Goal: Information Seeking & Learning: Learn about a topic

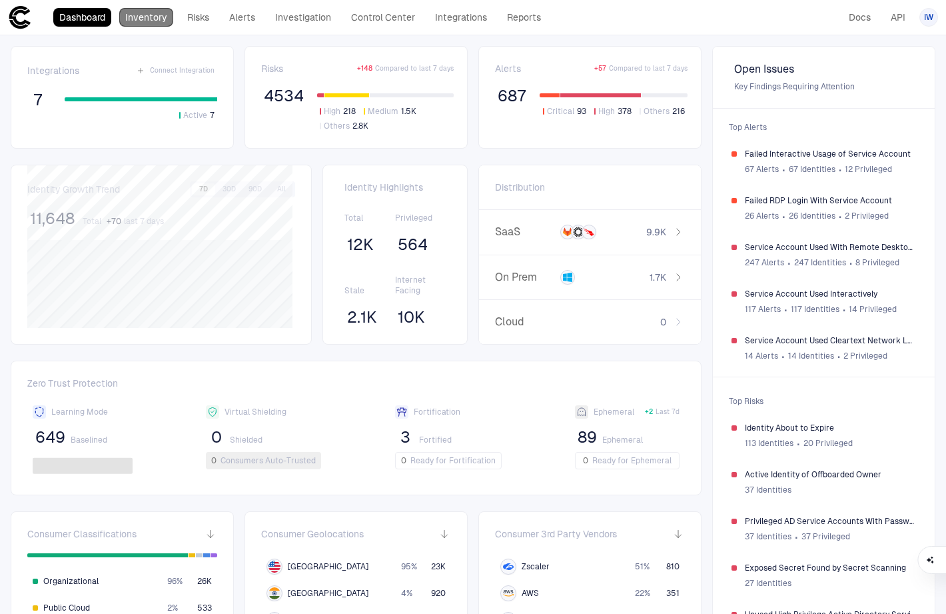
click at [141, 21] on link "Inventory" at bounding box center [146, 17] width 54 height 19
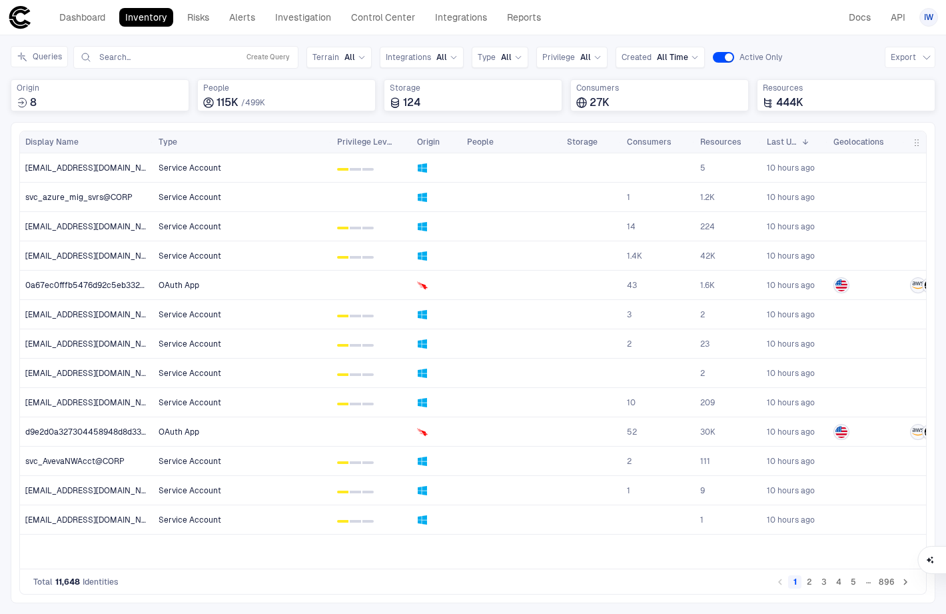
drag, startPoint x: 217, startPoint y: 143, endPoint x: 329, endPoint y: 149, distance: 112.1
click at [329, 149] on div at bounding box center [330, 141] width 5 height 21
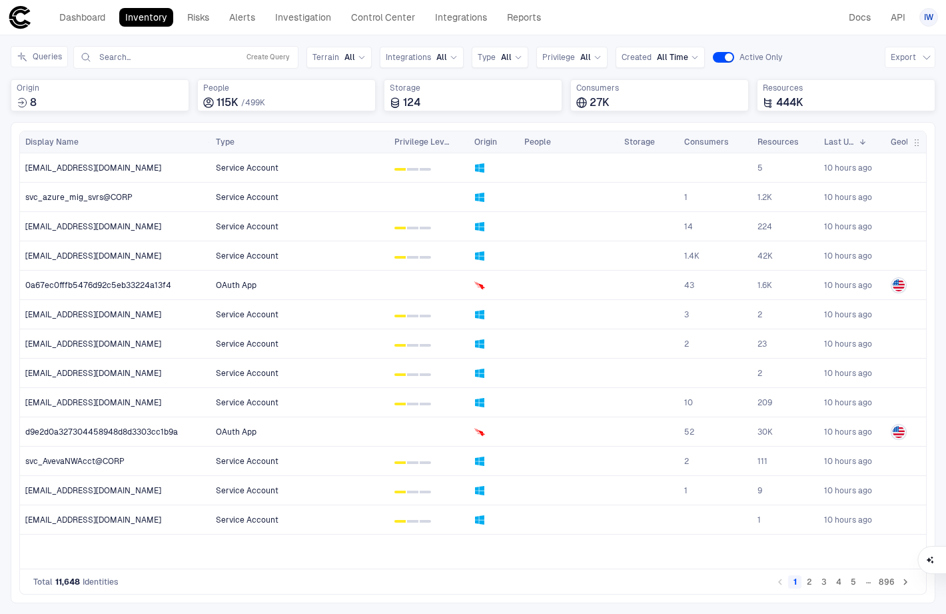
drag, startPoint x: 151, startPoint y: 141, endPoint x: 208, endPoint y: 144, distance: 57.4
click at [208, 144] on div at bounding box center [209, 141] width 5 height 21
click at [186, 14] on link "Risks" at bounding box center [198, 17] width 34 height 19
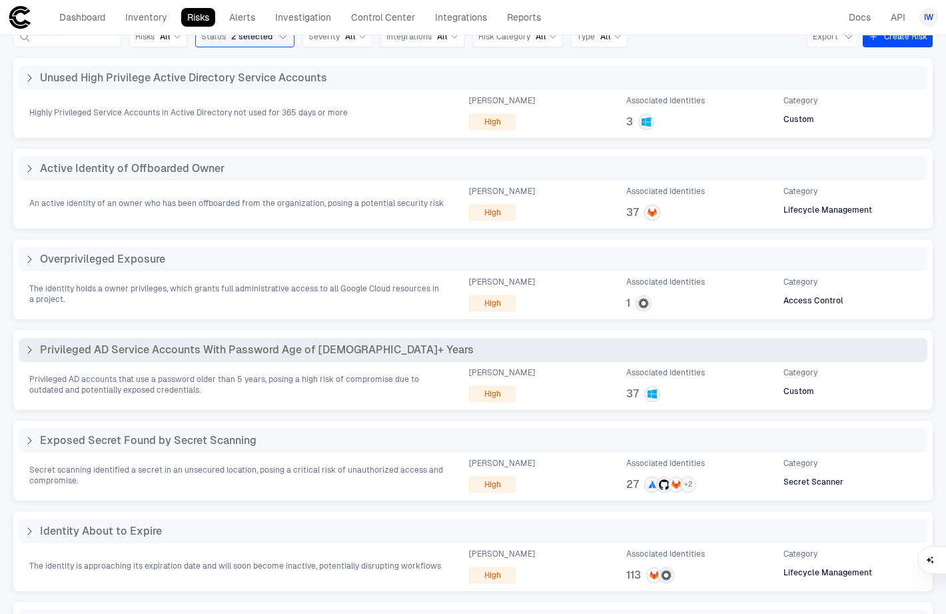
scroll to position [35, 0]
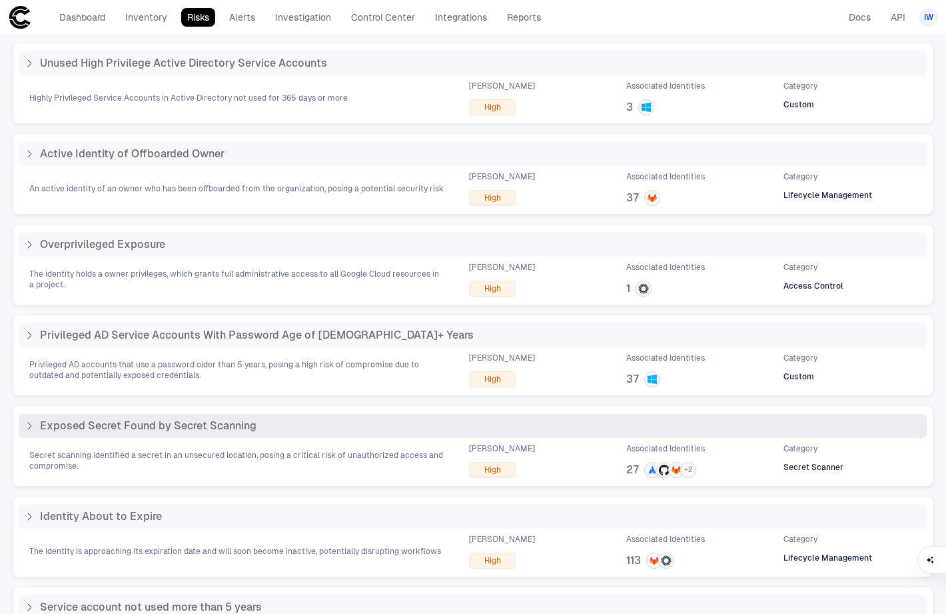
click at [219, 423] on span "Exposed Secret Found by Secret Scanning" at bounding box center [148, 425] width 217 height 13
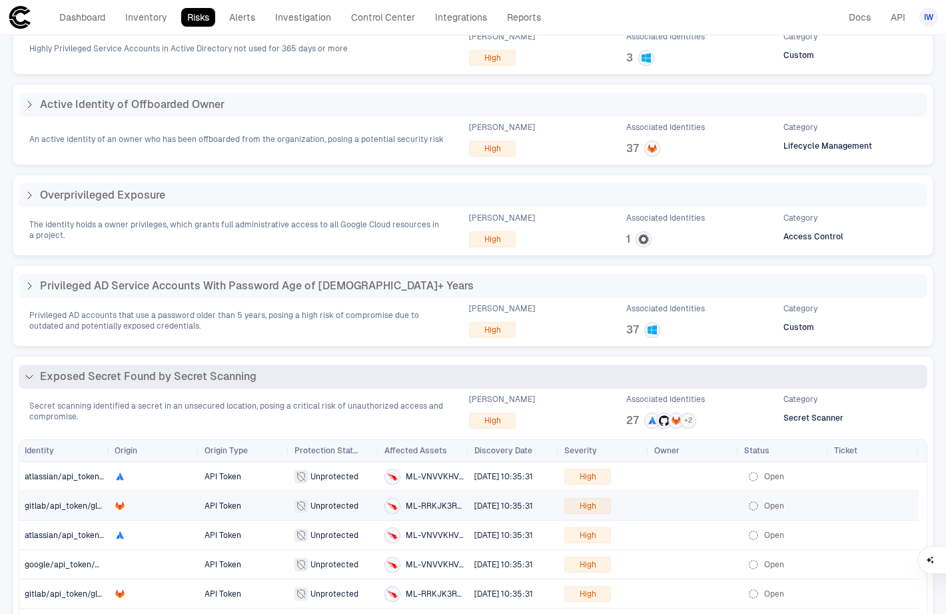
scroll to position [111, 0]
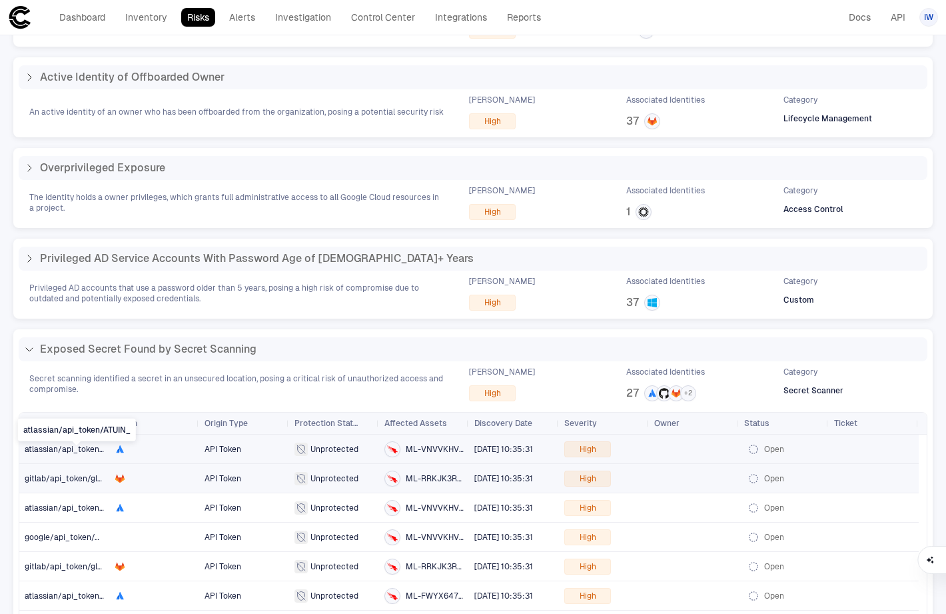
click at [65, 447] on span "atlassian/api_token/ATUIN_" at bounding box center [77, 448] width 105 height 9
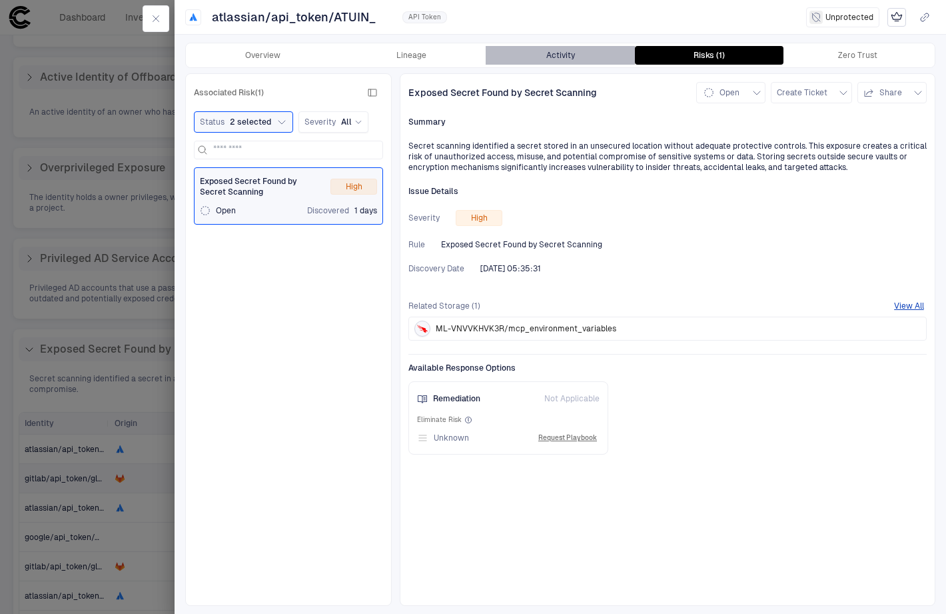
click at [569, 59] on button "Activity" at bounding box center [560, 55] width 149 height 19
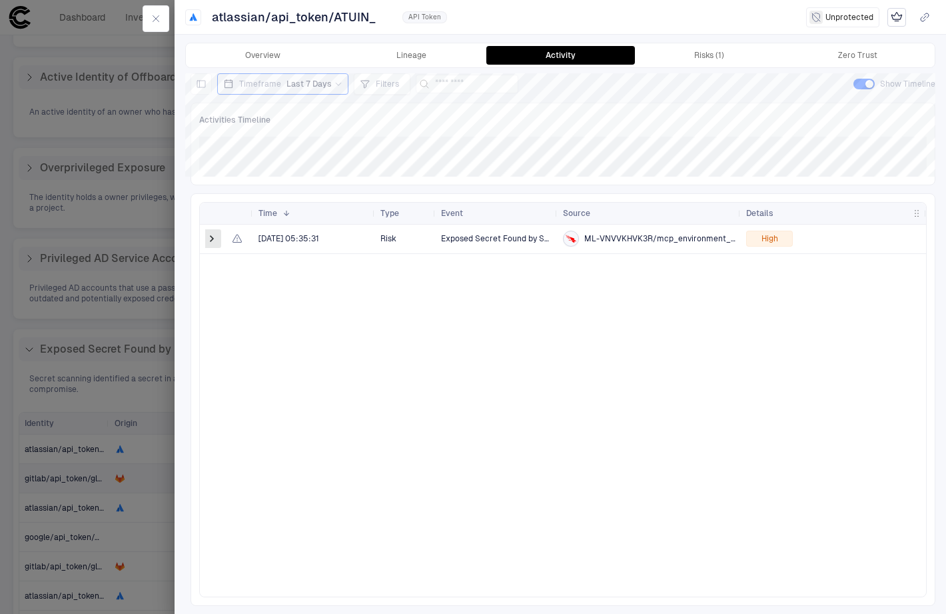
click at [214, 239] on span at bounding box center [211, 238] width 13 height 13
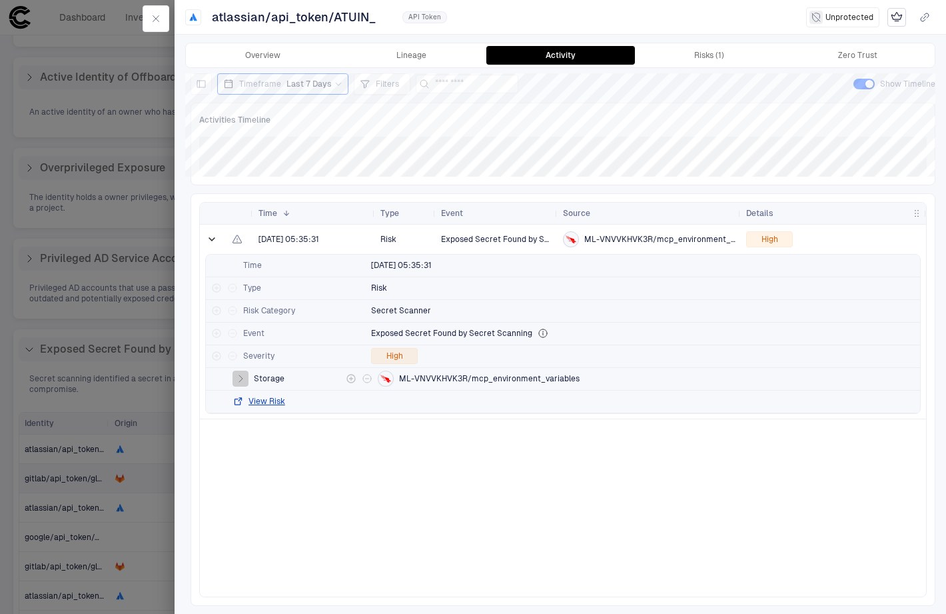
click at [244, 377] on icon "button" at bounding box center [240, 378] width 11 height 11
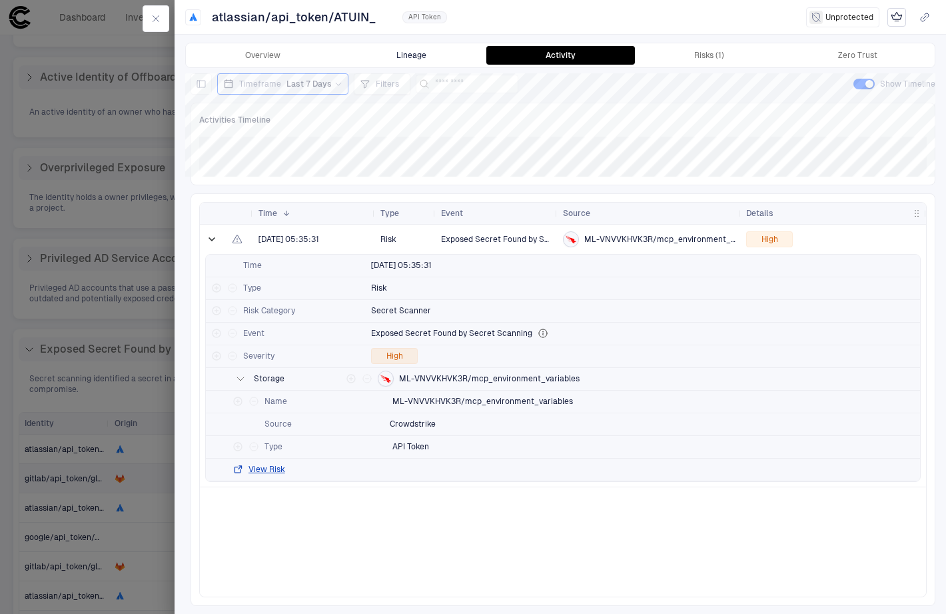
click at [424, 55] on button "Lineage" at bounding box center [411, 55] width 149 height 19
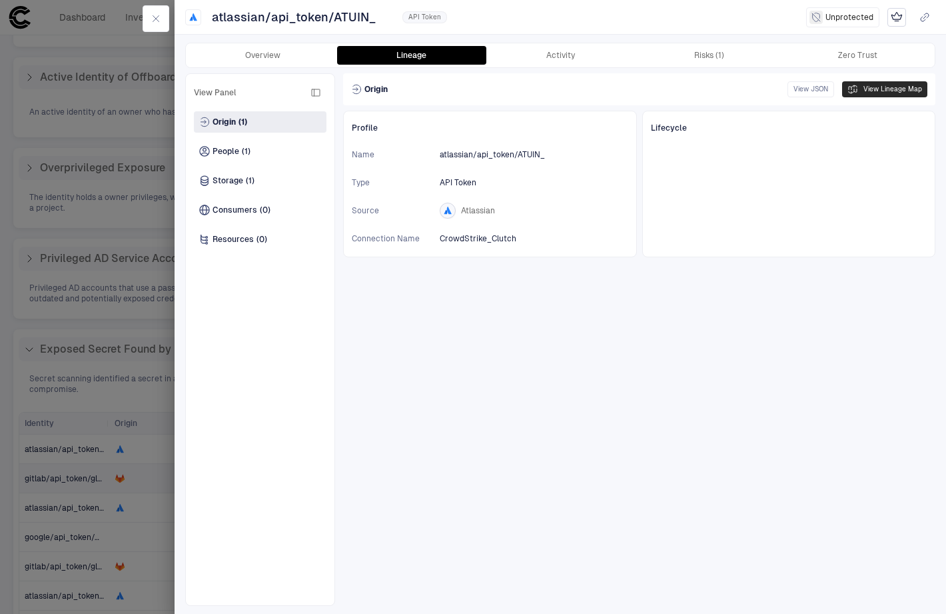
click at [857, 91] on icon "button" at bounding box center [853, 89] width 11 height 11
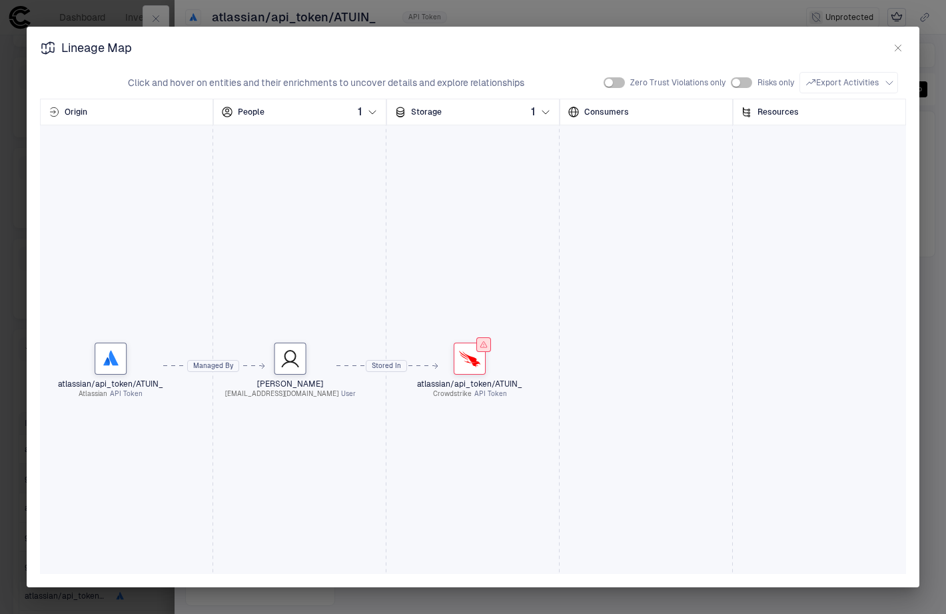
click at [897, 48] on icon "button" at bounding box center [899, 48] width 6 height 6
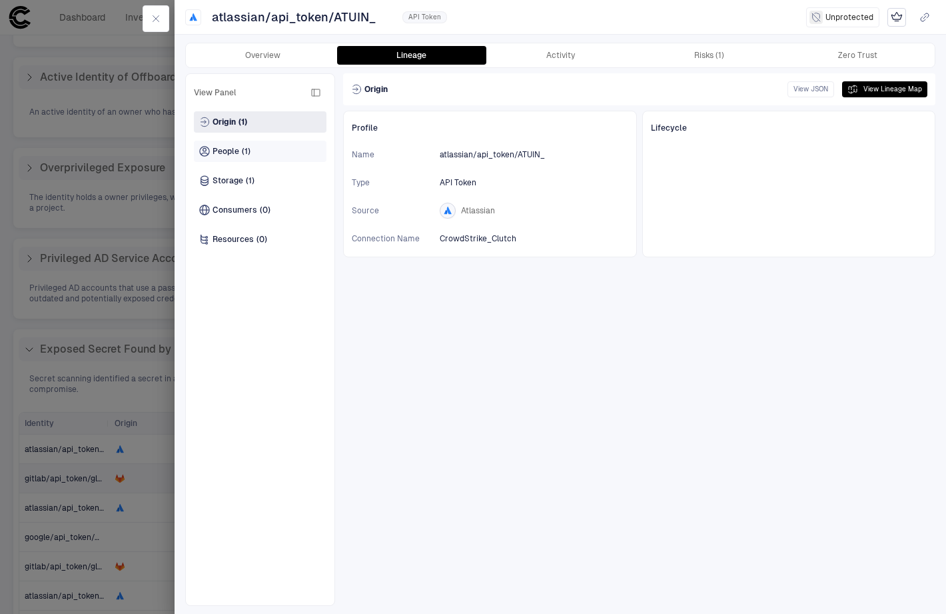
click at [283, 149] on div "People (1)" at bounding box center [260, 151] width 133 height 21
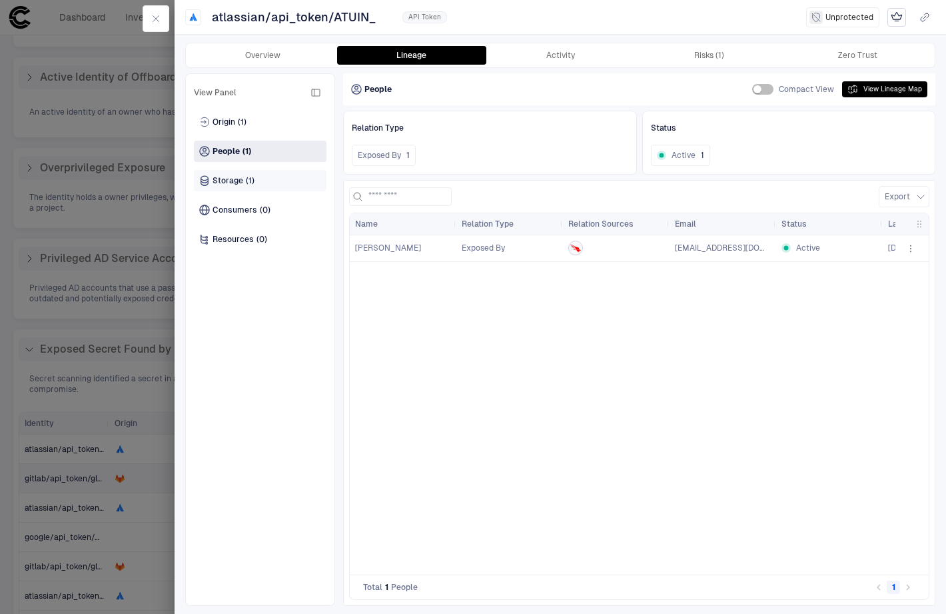
click at [272, 171] on div "Storage (1)" at bounding box center [260, 180] width 133 height 21
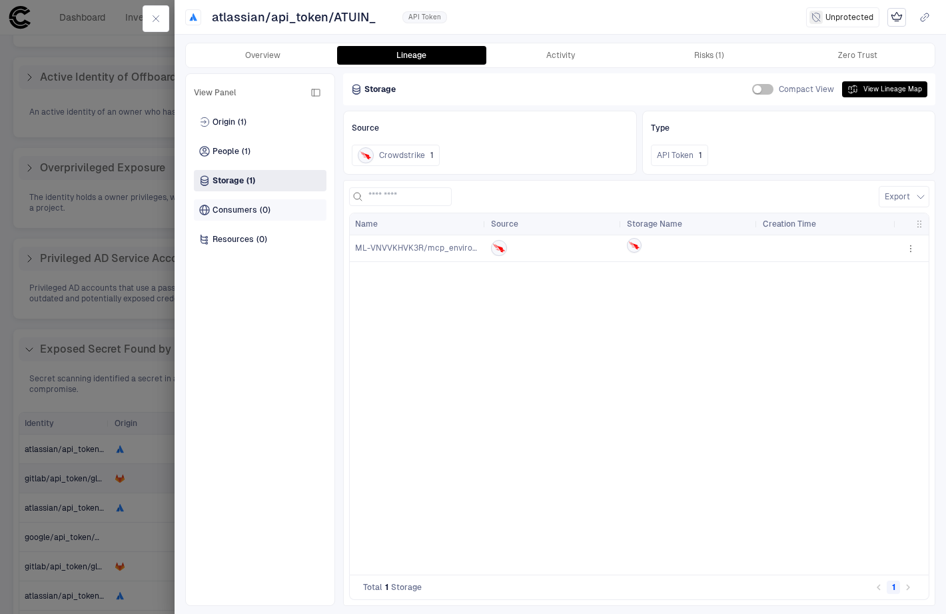
click at [295, 203] on div "Consumers (0)" at bounding box center [260, 209] width 133 height 21
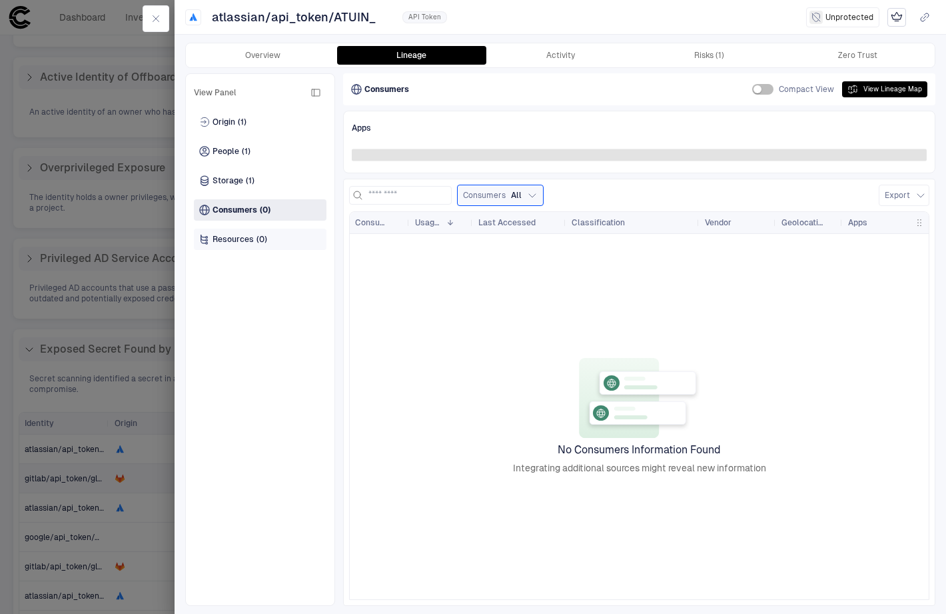
click at [288, 239] on div "Resources (0)" at bounding box center [260, 239] width 133 height 21
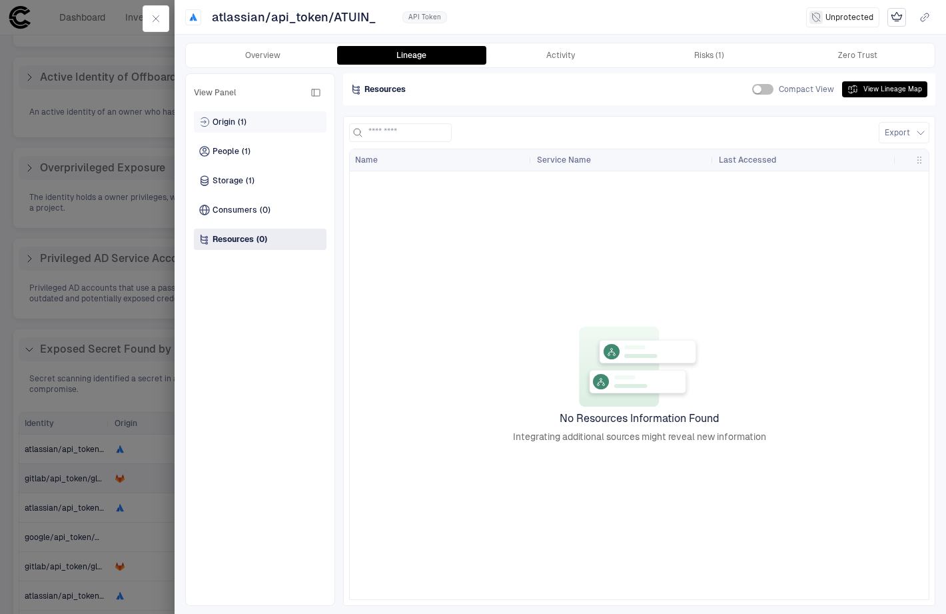
click at [281, 119] on div "Origin (1)" at bounding box center [260, 121] width 133 height 21
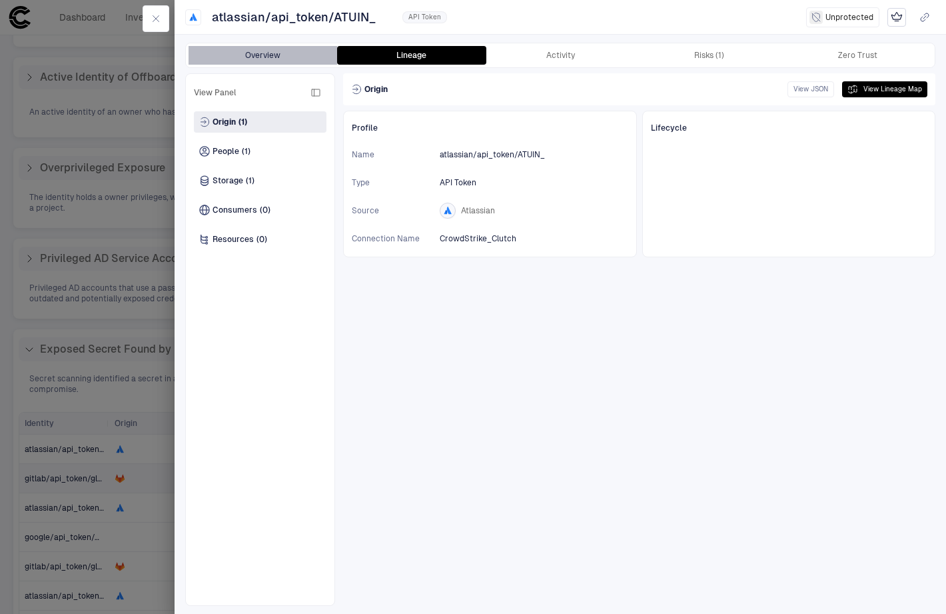
click at [295, 57] on button "Overview" at bounding box center [263, 55] width 149 height 19
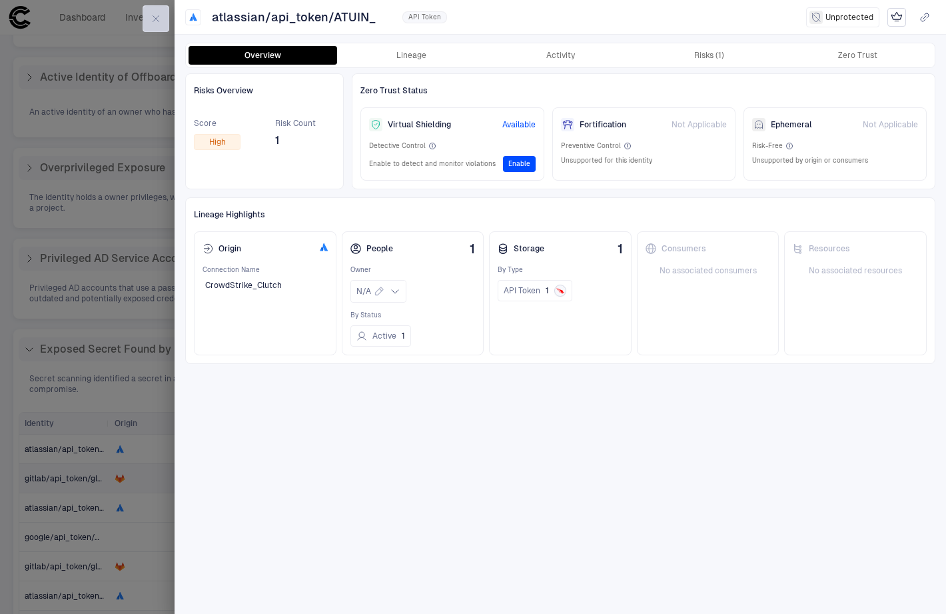
click at [157, 22] on icon "button" at bounding box center [156, 18] width 11 height 11
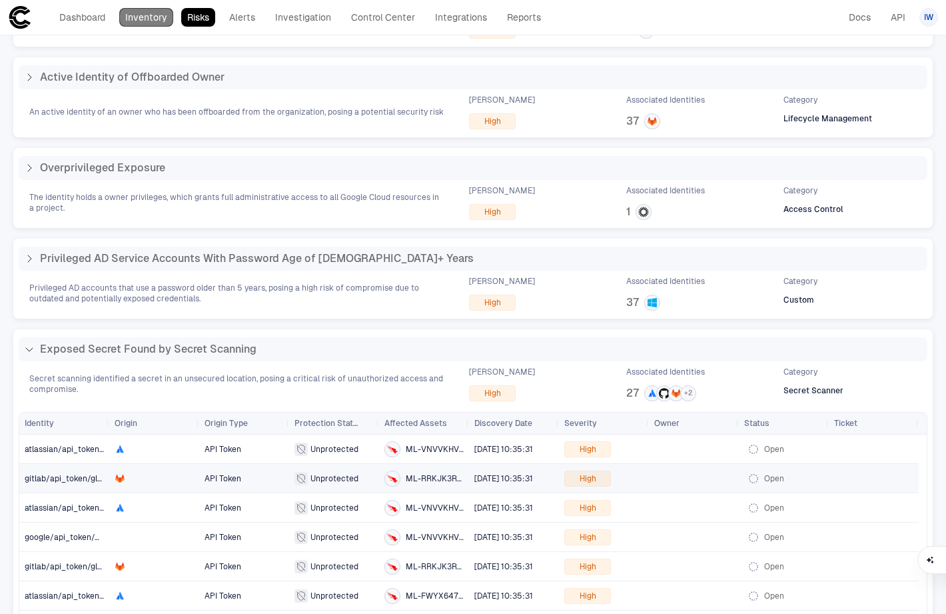
click at [144, 9] on link "Inventory" at bounding box center [146, 17] width 54 height 19
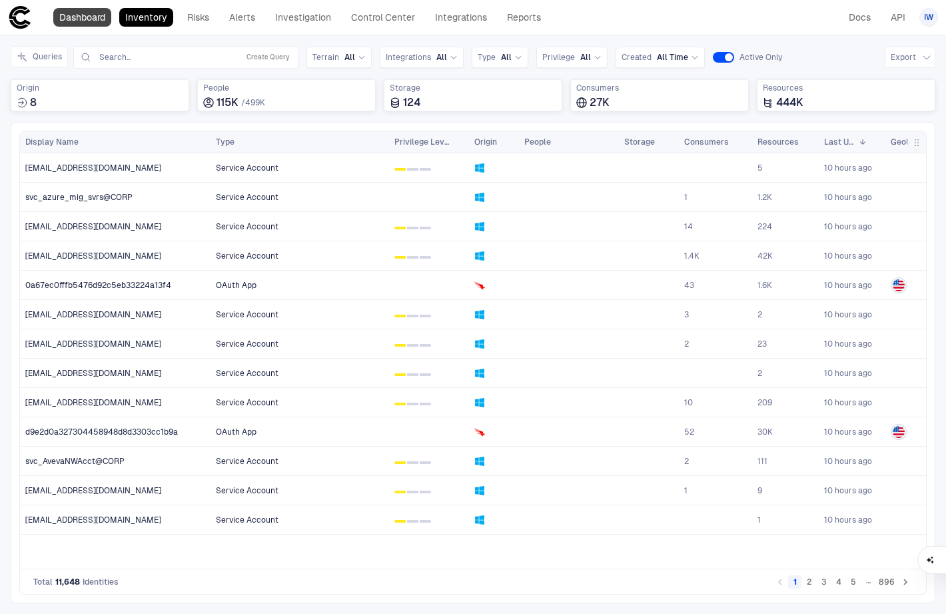
click at [76, 13] on link "Dashboard" at bounding box center [82, 17] width 58 height 19
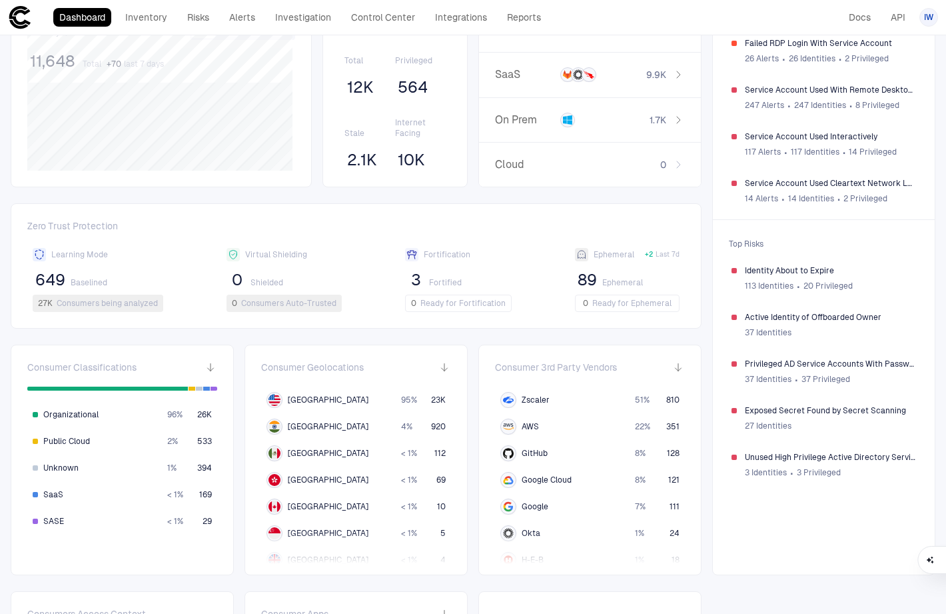
scroll to position [297, 0]
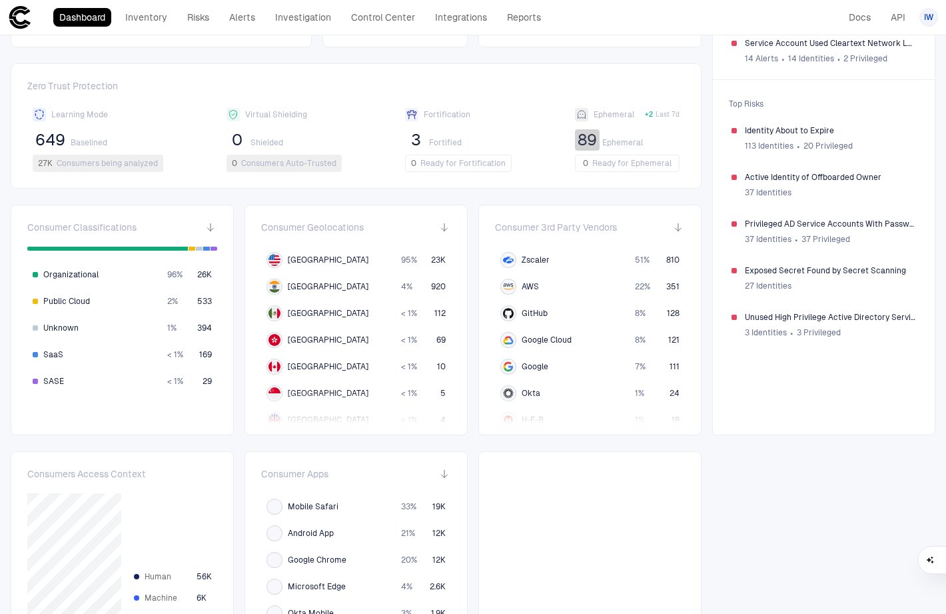
click at [578, 140] on span "89" at bounding box center [587, 140] width 19 height 20
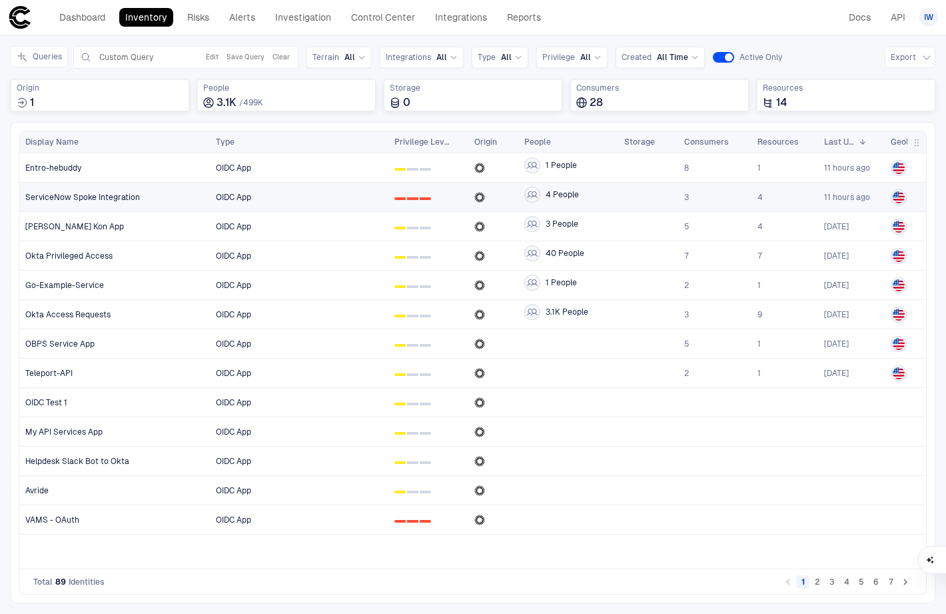
click at [121, 196] on span "ServiceNow Spoke Integration" at bounding box center [82, 197] width 115 height 11
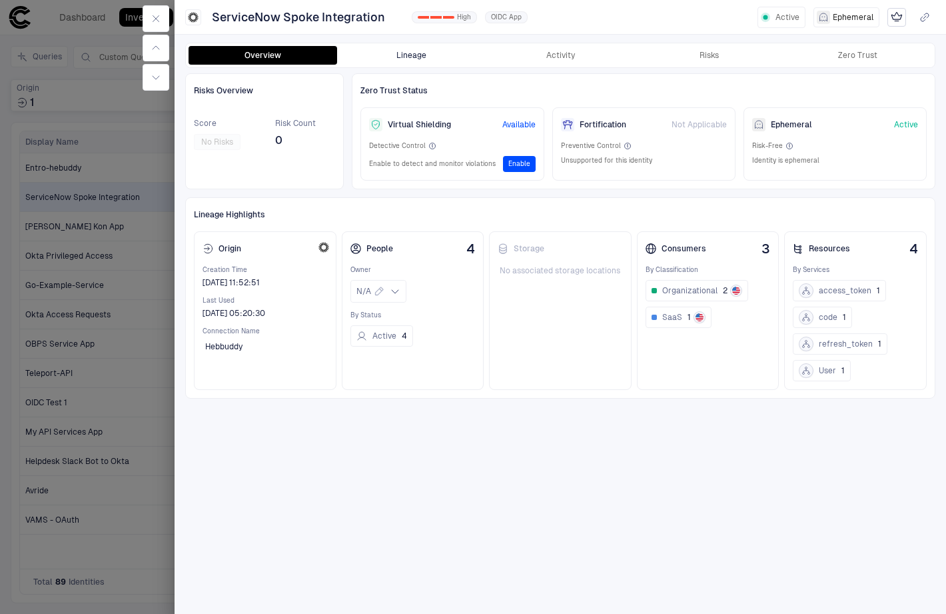
click at [434, 57] on button "Lineage" at bounding box center [411, 55] width 149 height 19
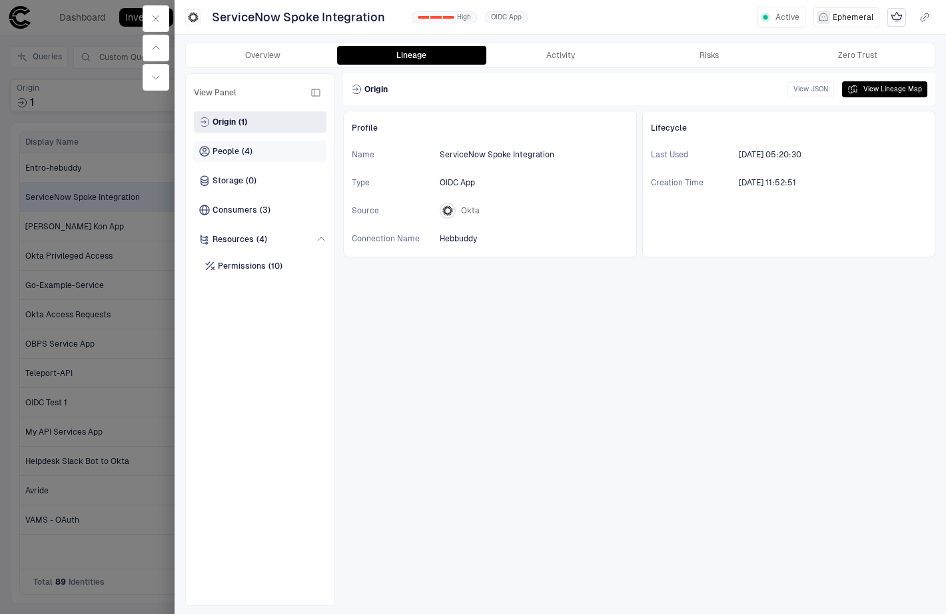
click at [213, 148] on span "People" at bounding box center [226, 151] width 27 height 11
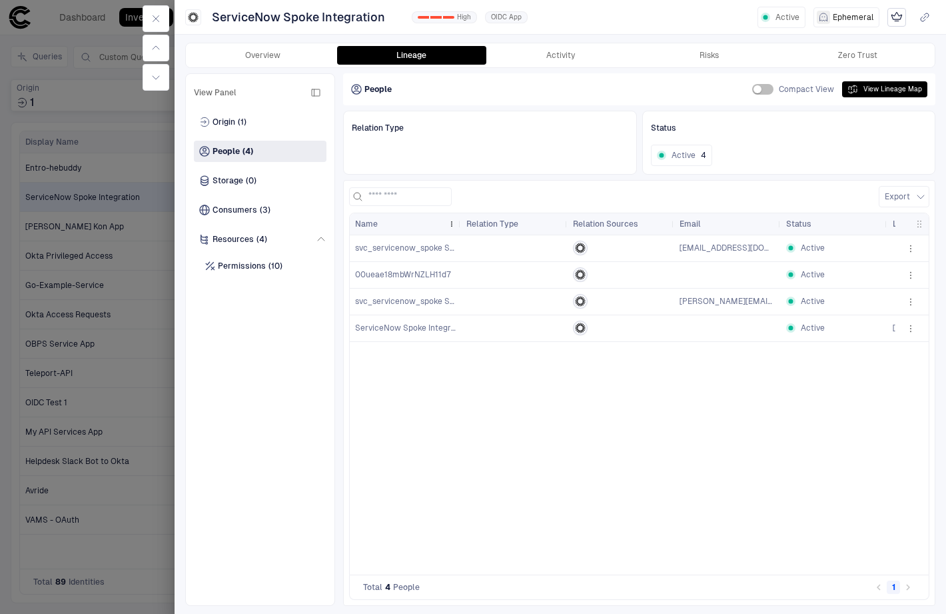
drag, startPoint x: 454, startPoint y: 224, endPoint x: 440, endPoint y: 214, distance: 16.7
click at [440, 214] on div "Name" at bounding box center [405, 223] width 111 height 21
click at [563, 63] on button "Activity" at bounding box center [560, 55] width 149 height 19
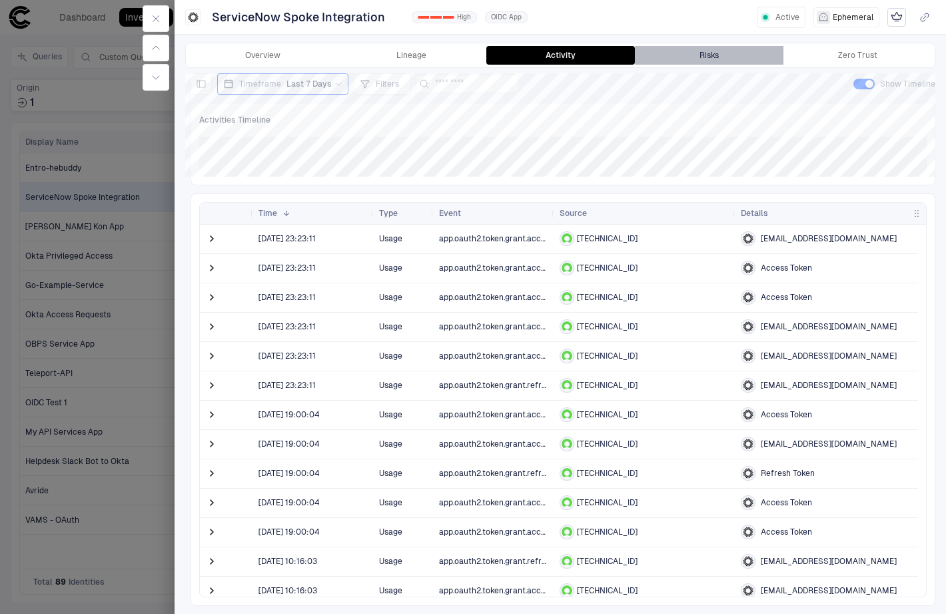
click at [724, 53] on button "Risks" at bounding box center [709, 55] width 149 height 19
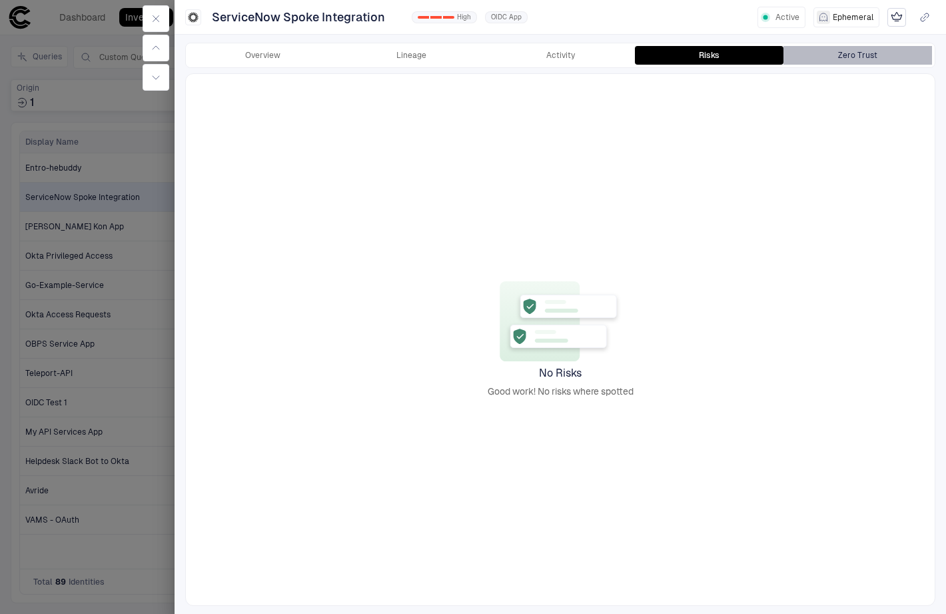
click at [853, 54] on div "Zero Trust" at bounding box center [857, 55] width 39 height 11
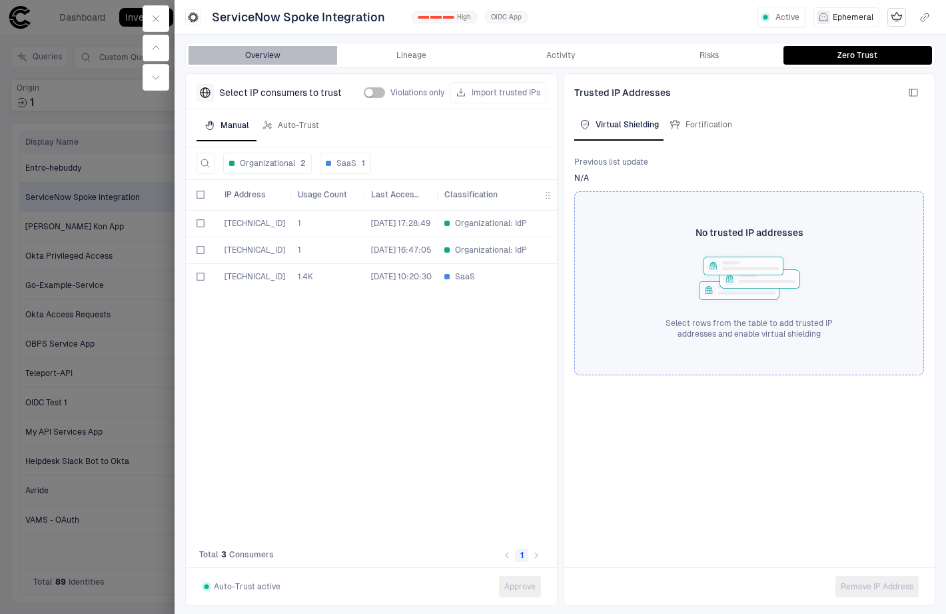
click at [281, 53] on button "Overview" at bounding box center [263, 55] width 149 height 19
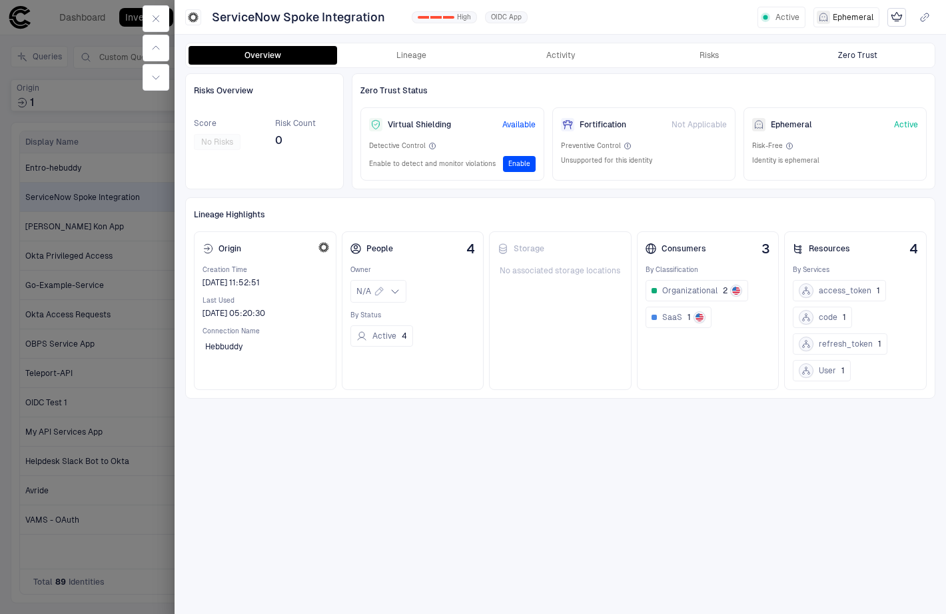
click at [834, 51] on button "Zero Trust" at bounding box center [858, 55] width 149 height 19
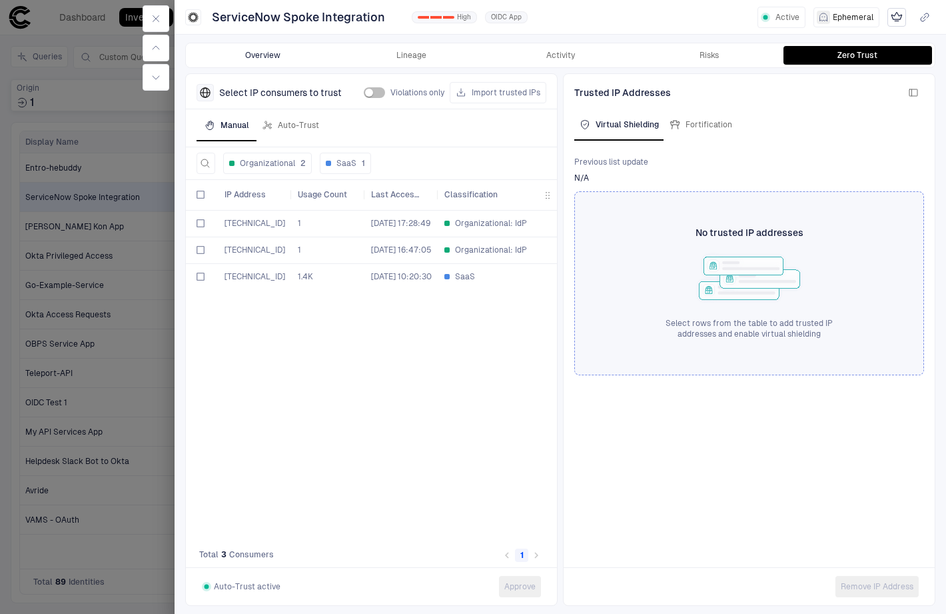
click at [265, 51] on button "Overview" at bounding box center [263, 55] width 149 height 19
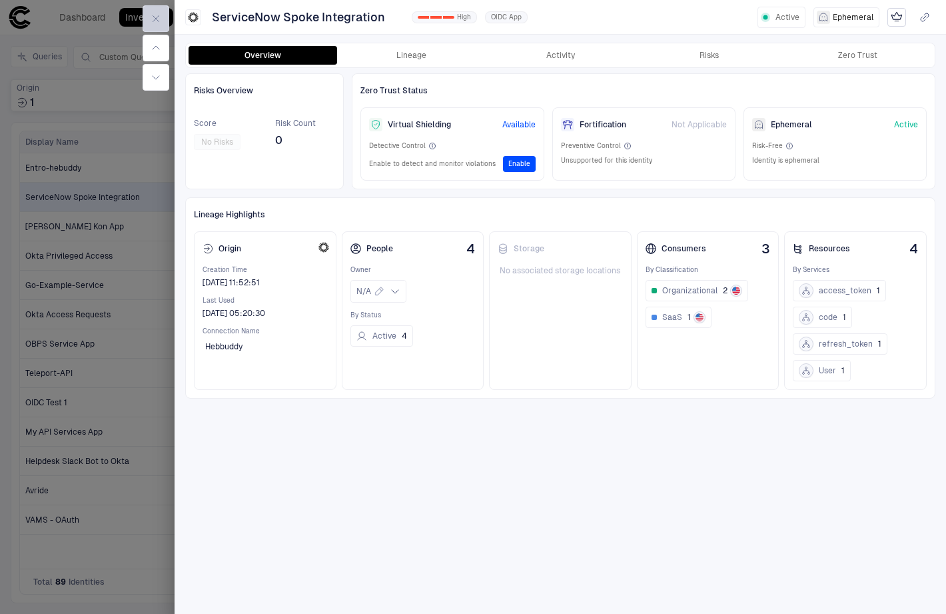
click at [157, 20] on icon "button" at bounding box center [156, 19] width 6 height 6
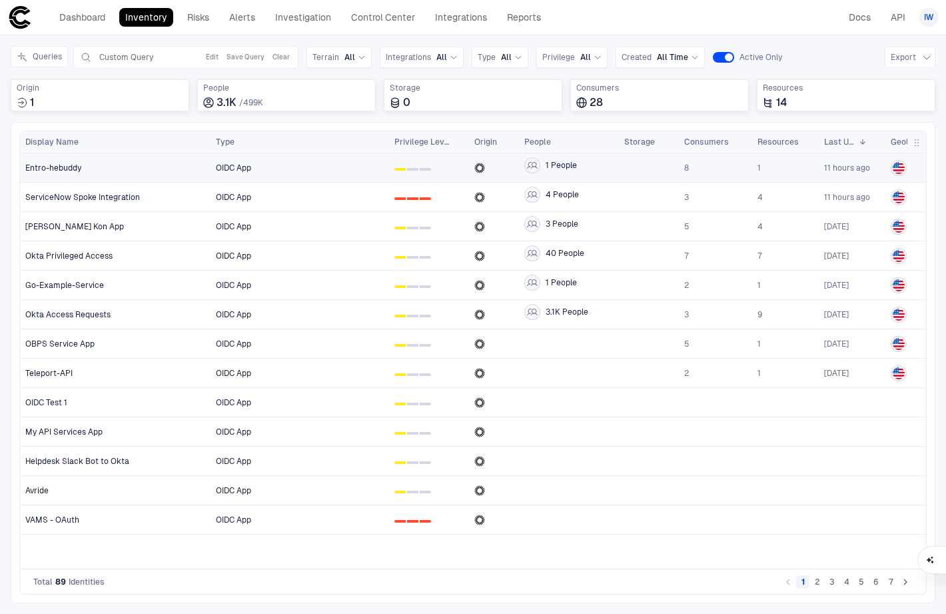
click at [47, 167] on span "Entro-hebuddy" at bounding box center [53, 168] width 56 height 11
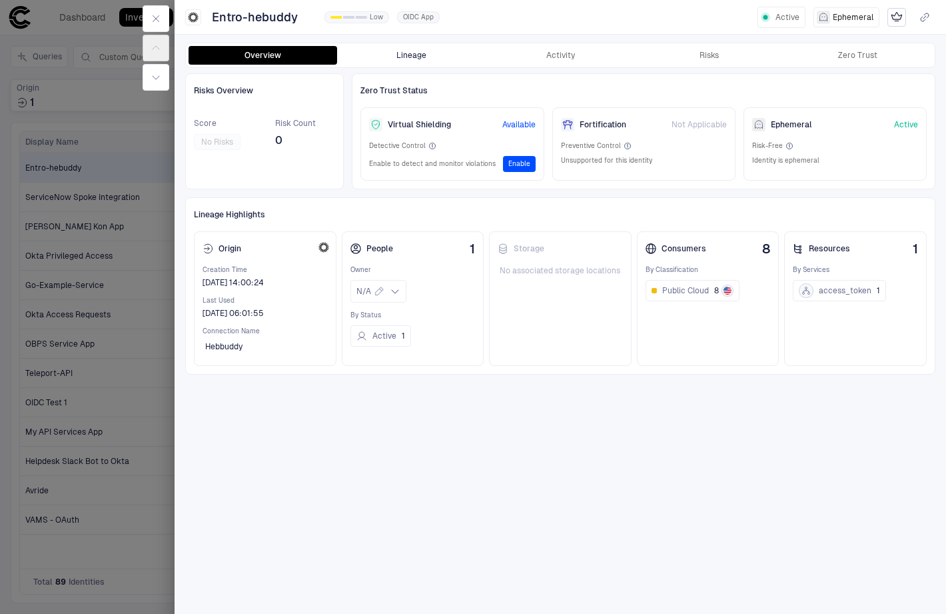
click at [394, 59] on button "Lineage" at bounding box center [411, 55] width 149 height 19
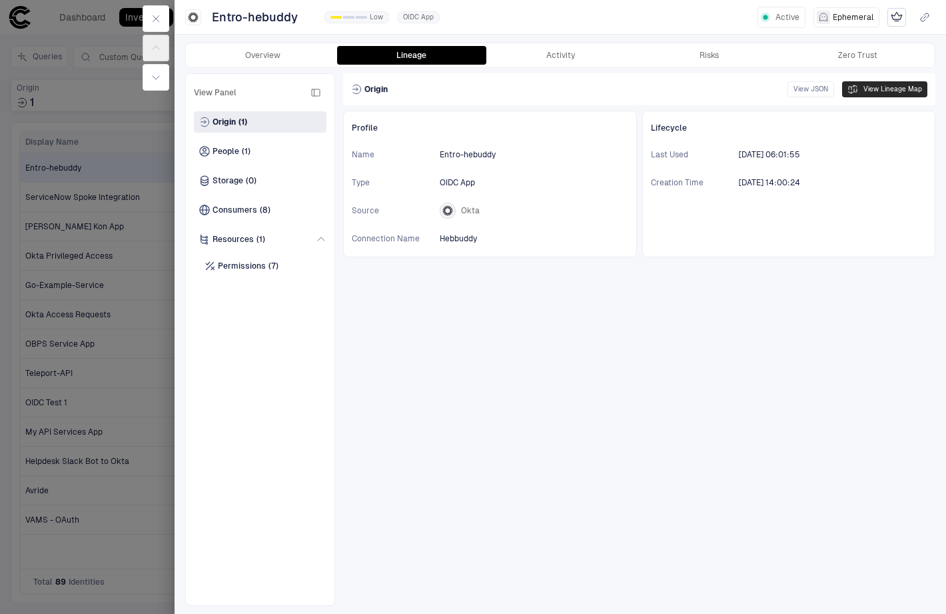
click at [855, 87] on icon "button" at bounding box center [853, 89] width 11 height 11
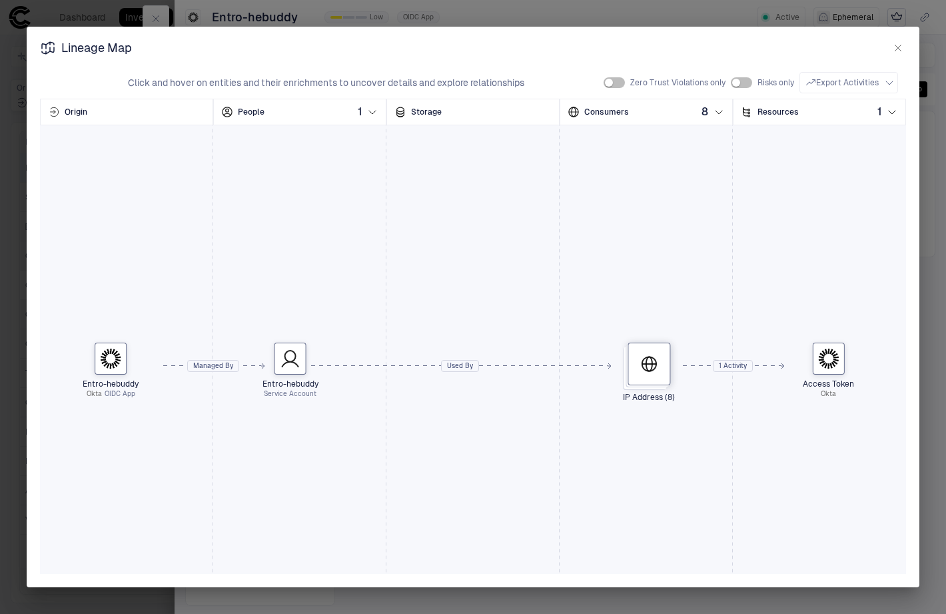
click at [889, 46] on div "Lineage Map" at bounding box center [473, 48] width 866 height 16
click at [890, 46] on button "button" at bounding box center [898, 48] width 16 height 16
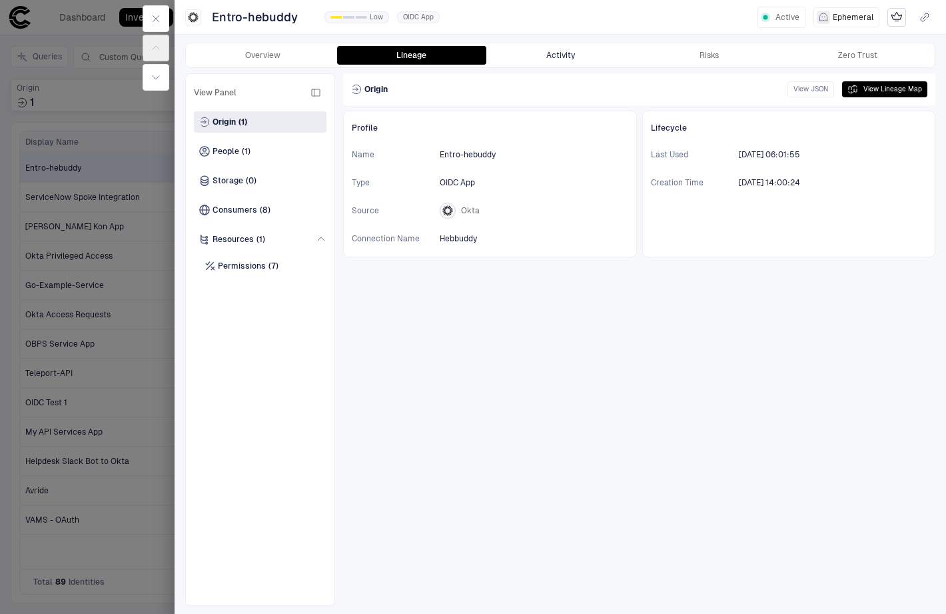
click at [575, 63] on button "Activity" at bounding box center [560, 55] width 149 height 19
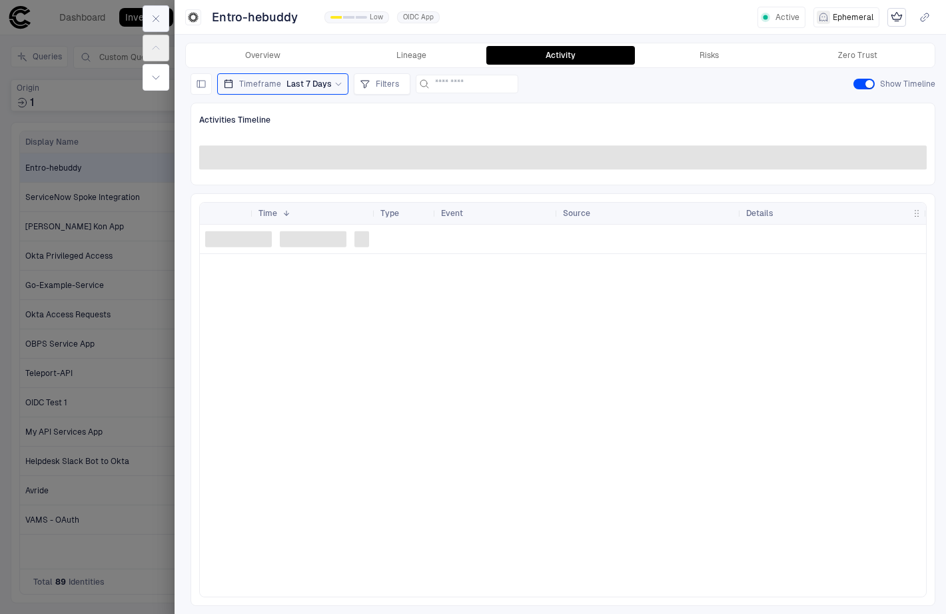
click at [155, 21] on icon "button" at bounding box center [156, 18] width 11 height 11
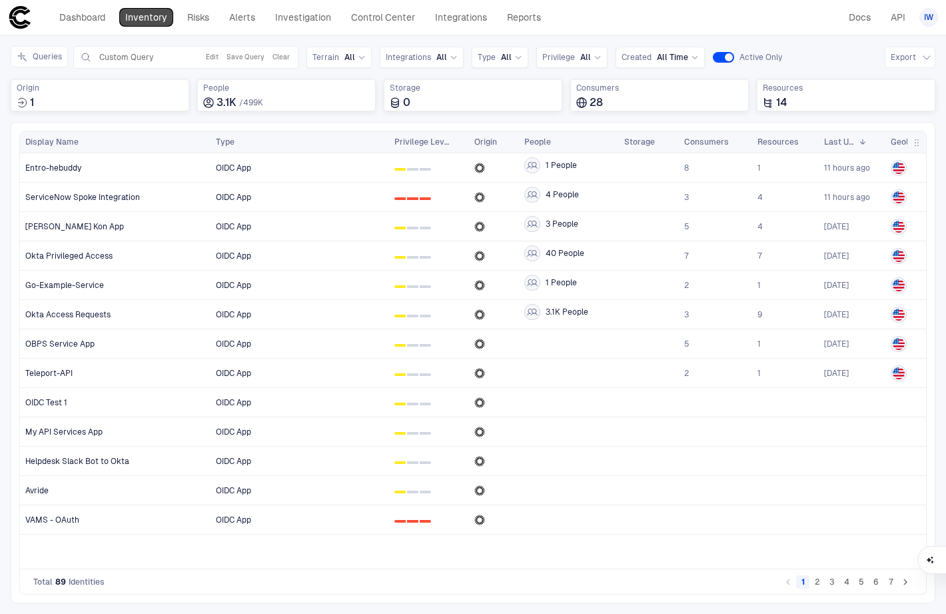
click at [144, 13] on link "Inventory" at bounding box center [146, 17] width 54 height 19
click at [135, 20] on link "Inventory" at bounding box center [146, 17] width 54 height 19
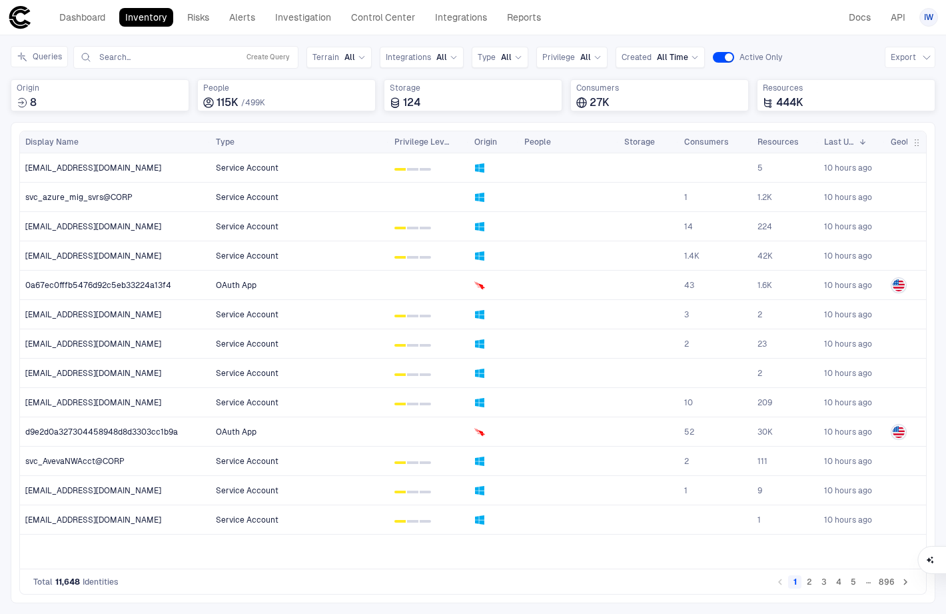
click at [810, 583] on button "2" at bounding box center [809, 581] width 13 height 13
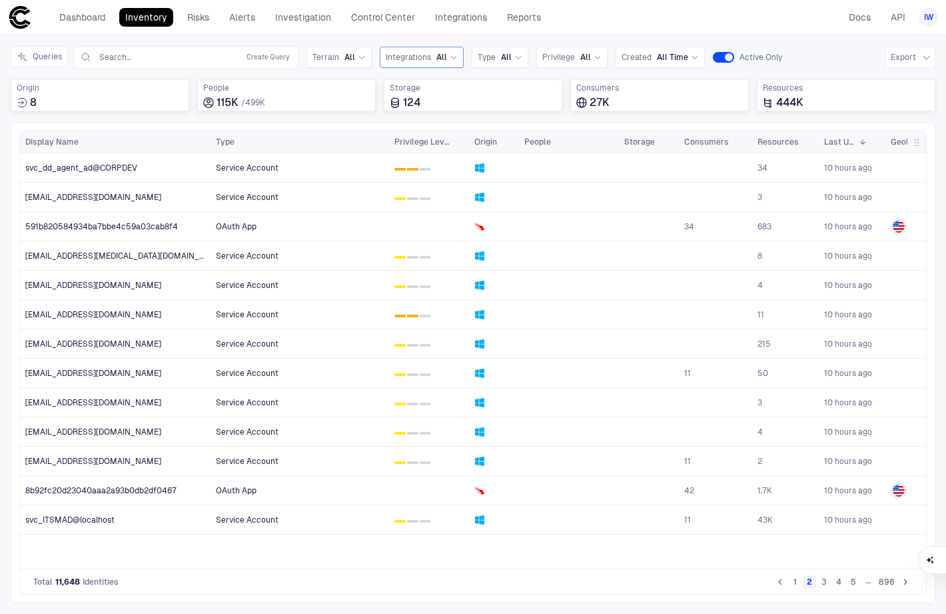
click at [445, 53] on div "All" at bounding box center [446, 57] width 21 height 11
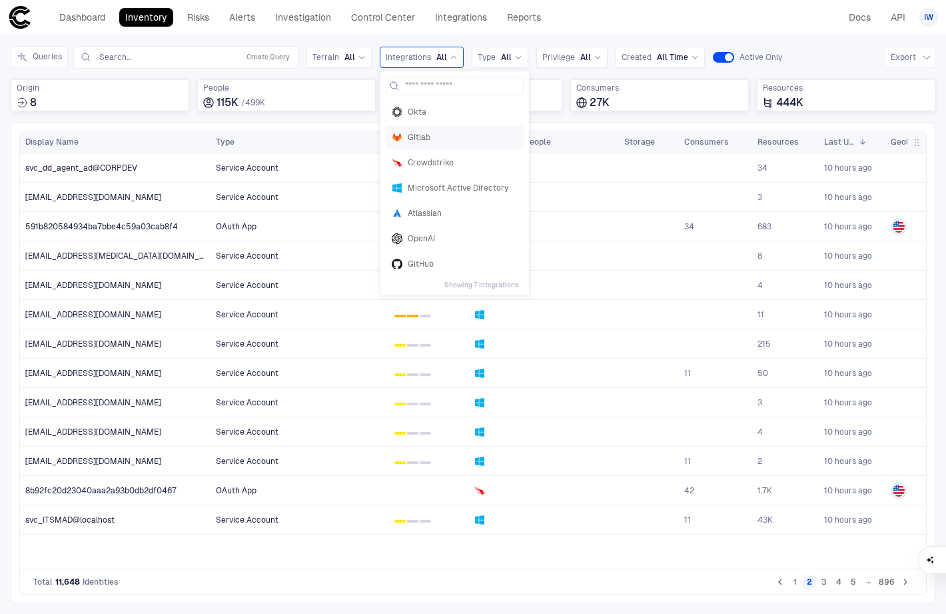
click at [420, 132] on span "Gitlab" at bounding box center [463, 137] width 110 height 11
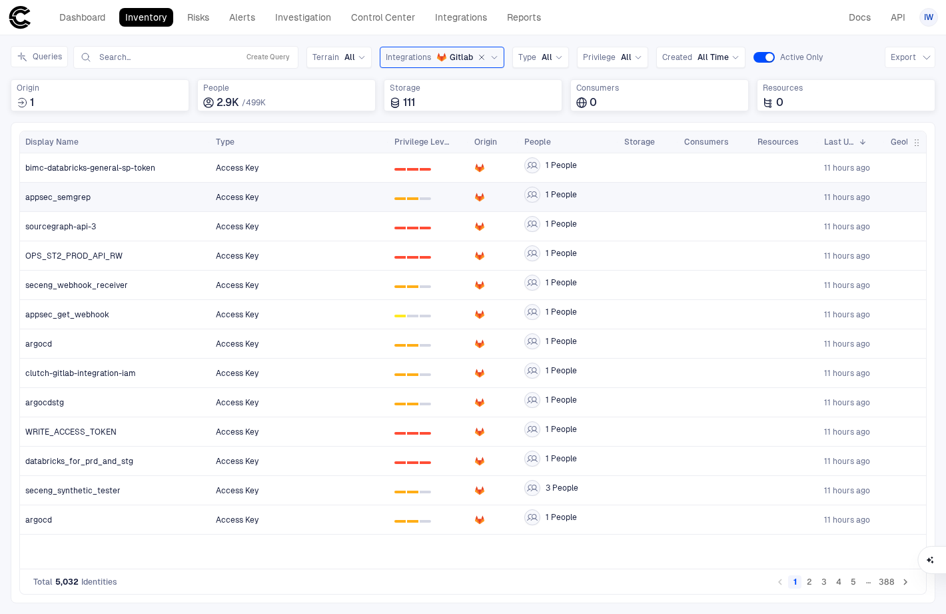
click at [159, 204] on div "appsec_semgrep" at bounding box center [115, 196] width 181 height 27
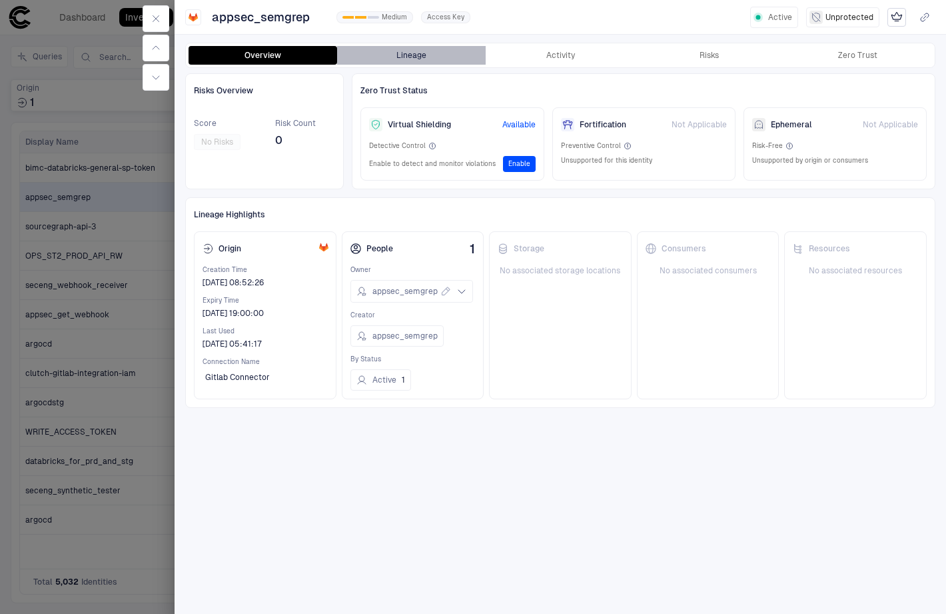
click at [430, 50] on button "Lineage" at bounding box center [411, 55] width 149 height 19
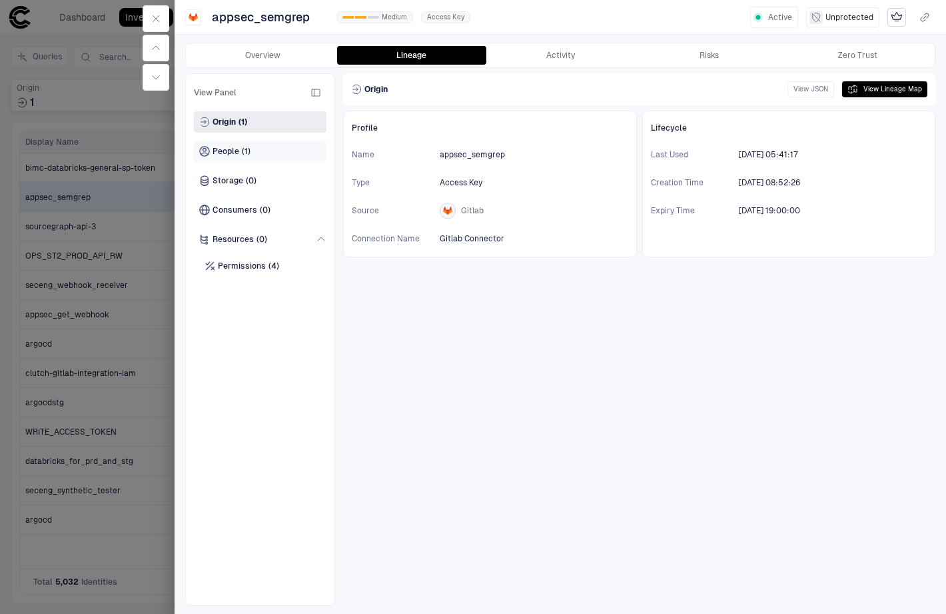
click at [291, 152] on div "People (1)" at bounding box center [260, 151] width 133 height 21
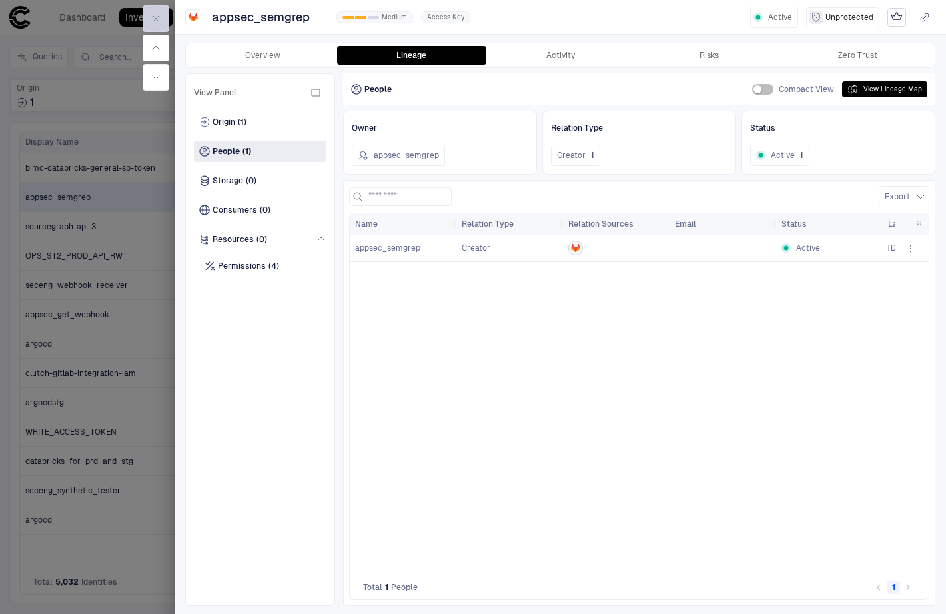
click at [153, 10] on button "button" at bounding box center [156, 18] width 27 height 27
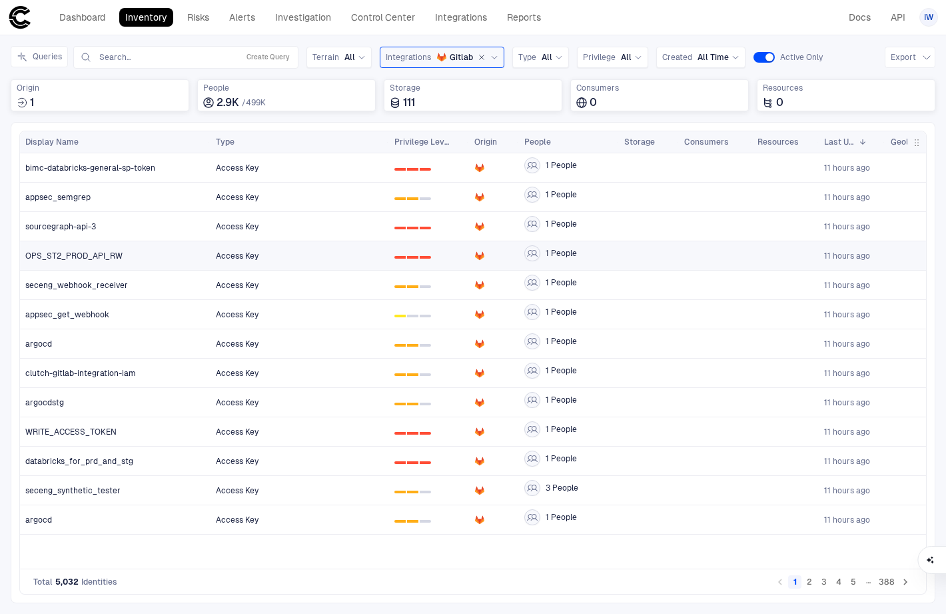
click at [109, 263] on div "OPS_ST2_PROD_API_RW" at bounding box center [115, 255] width 181 height 27
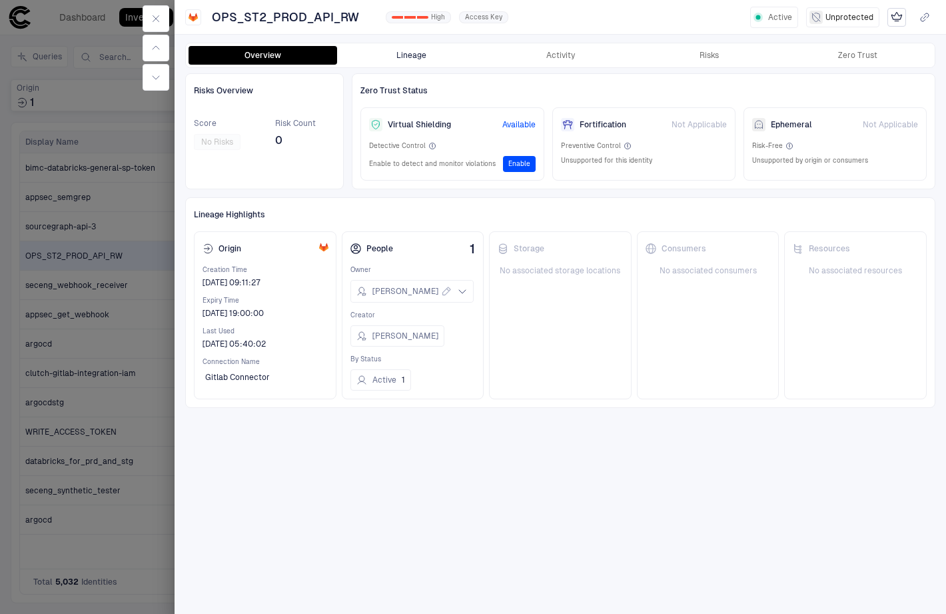
click at [418, 61] on button "Lineage" at bounding box center [411, 55] width 149 height 19
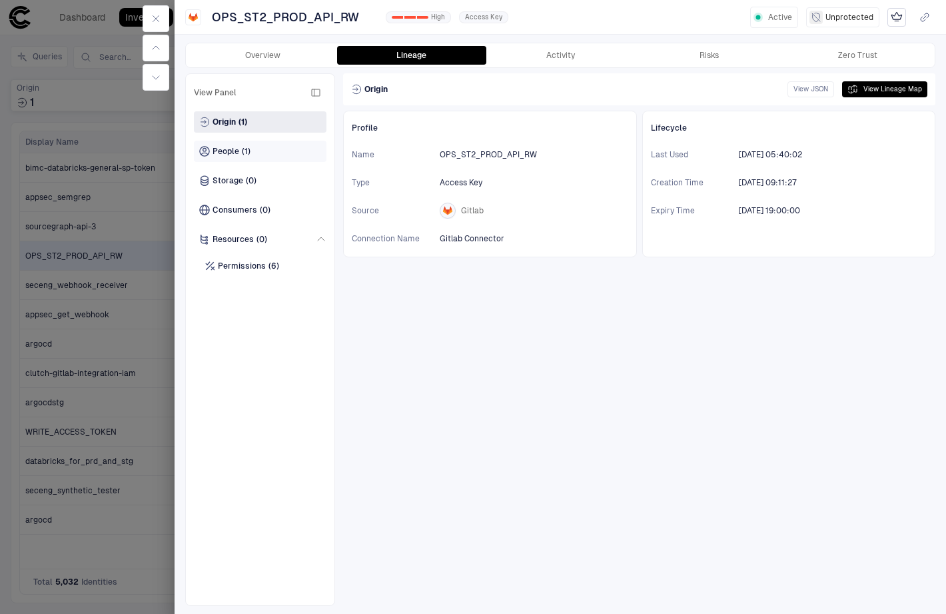
click at [249, 147] on span "(1)" at bounding box center [246, 151] width 9 height 11
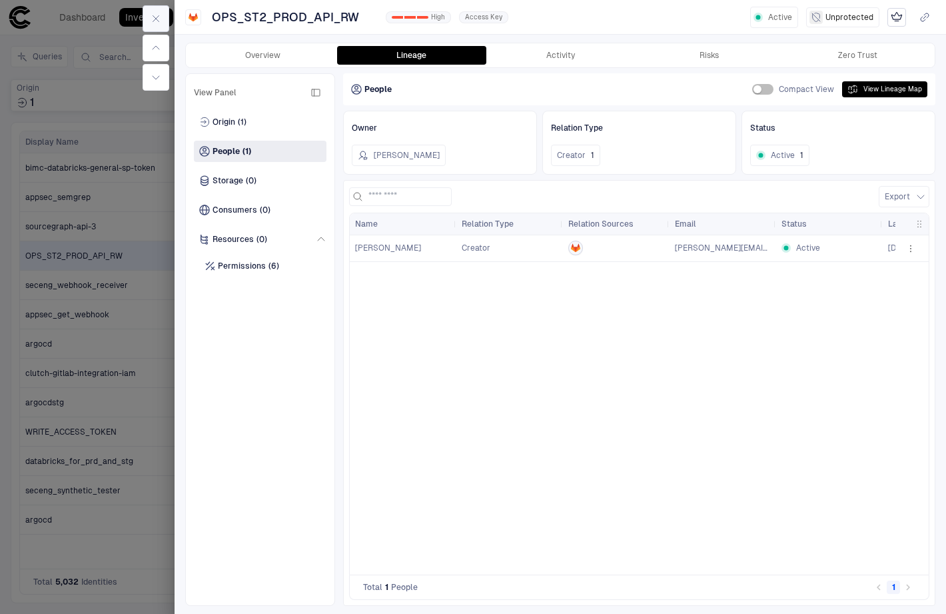
click at [162, 23] on button "button" at bounding box center [156, 18] width 27 height 27
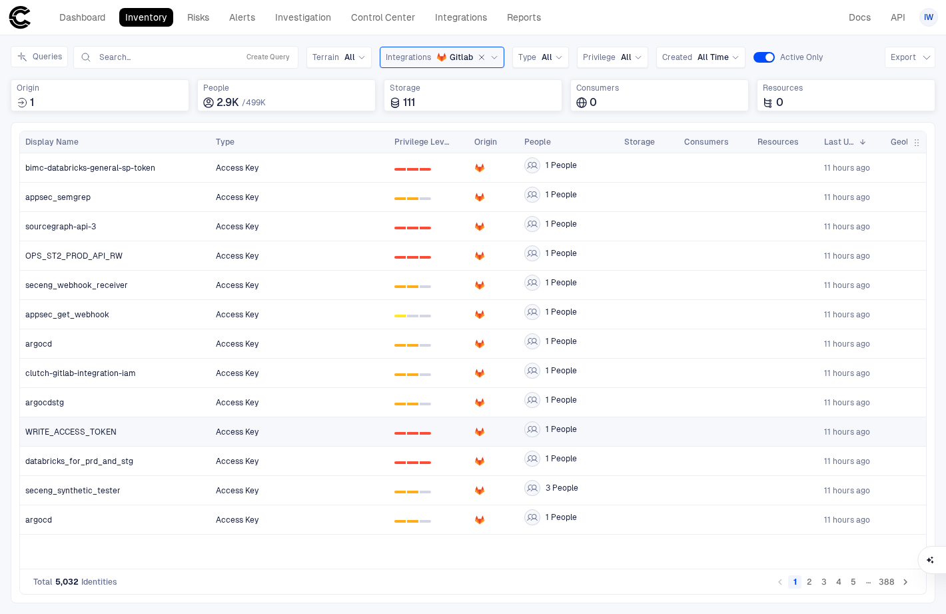
click at [104, 429] on span "WRITE_ACCESS_TOKEN" at bounding box center [70, 431] width 91 height 11
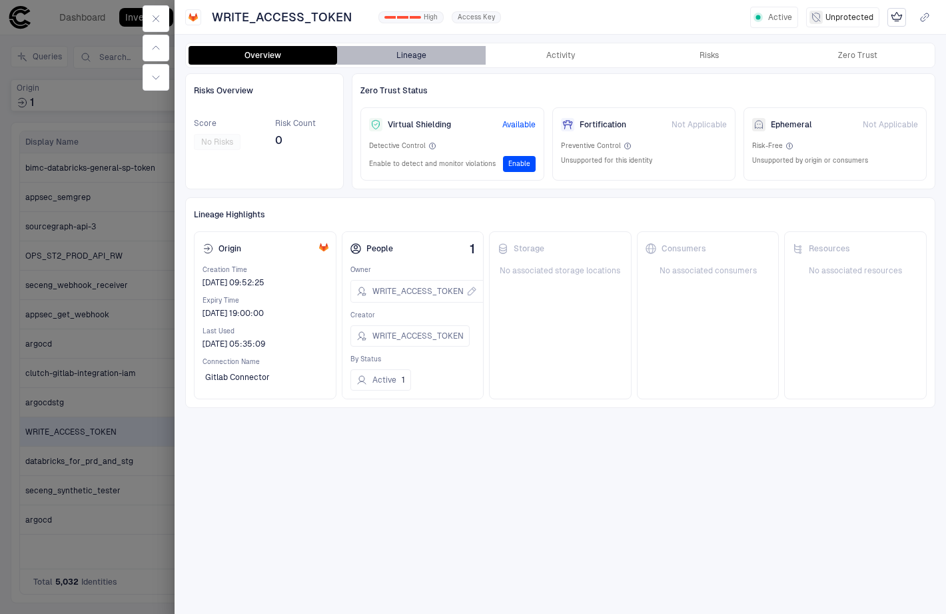
click at [422, 60] on button "Lineage" at bounding box center [411, 55] width 149 height 19
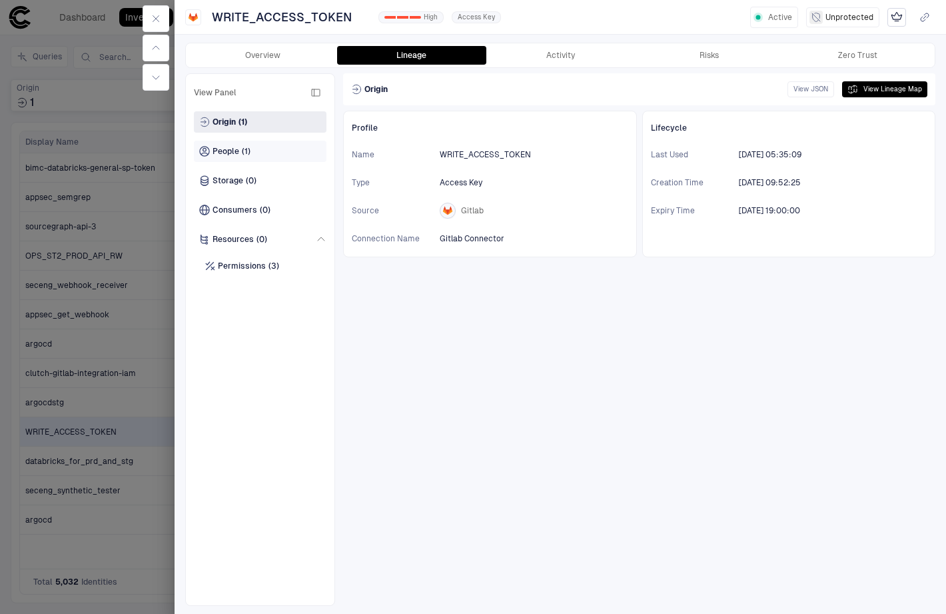
click at [253, 155] on div "People (1)" at bounding box center [260, 151] width 133 height 21
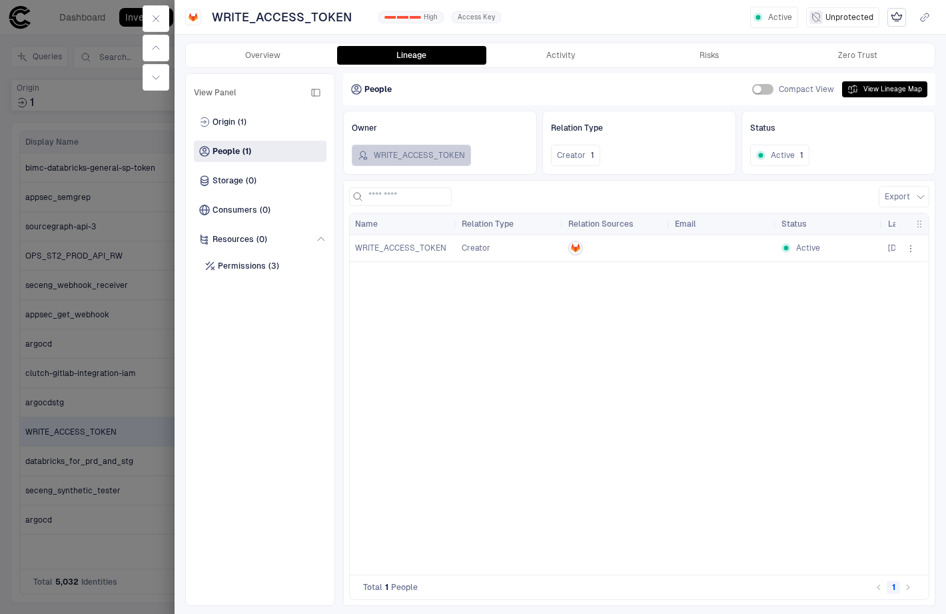
click at [428, 156] on button "WRITE_ACCESS_TOKEN" at bounding box center [411, 155] width 119 height 21
click at [153, 7] on button "button" at bounding box center [156, 18] width 27 height 27
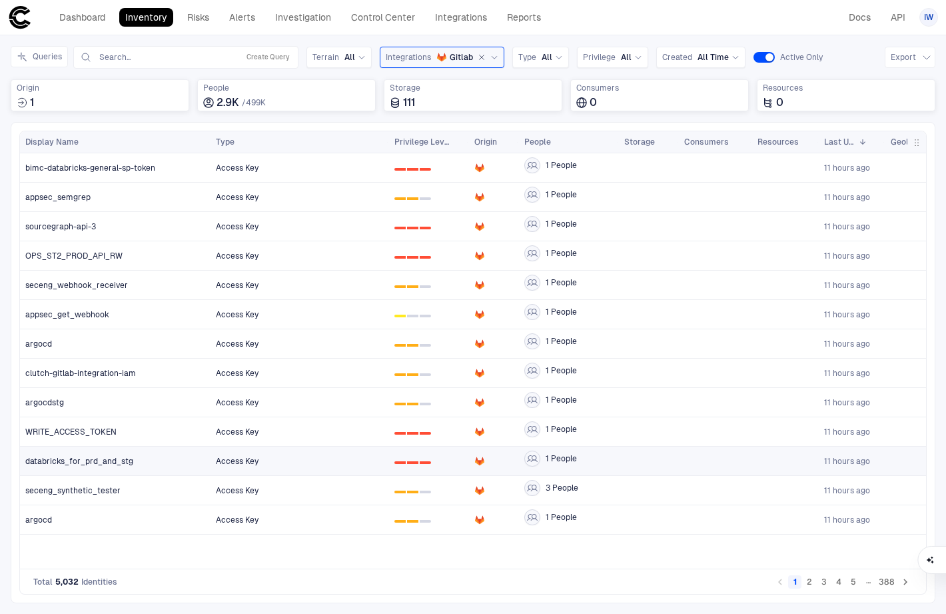
click at [89, 453] on div "databricks_for_prd_and_stg" at bounding box center [115, 460] width 181 height 27
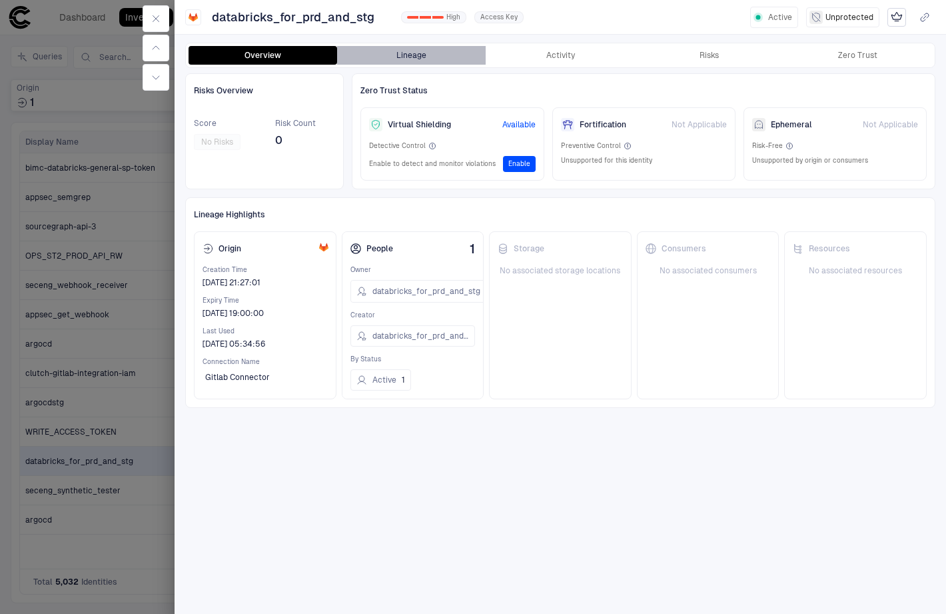
click at [416, 55] on button "Lineage" at bounding box center [411, 55] width 149 height 19
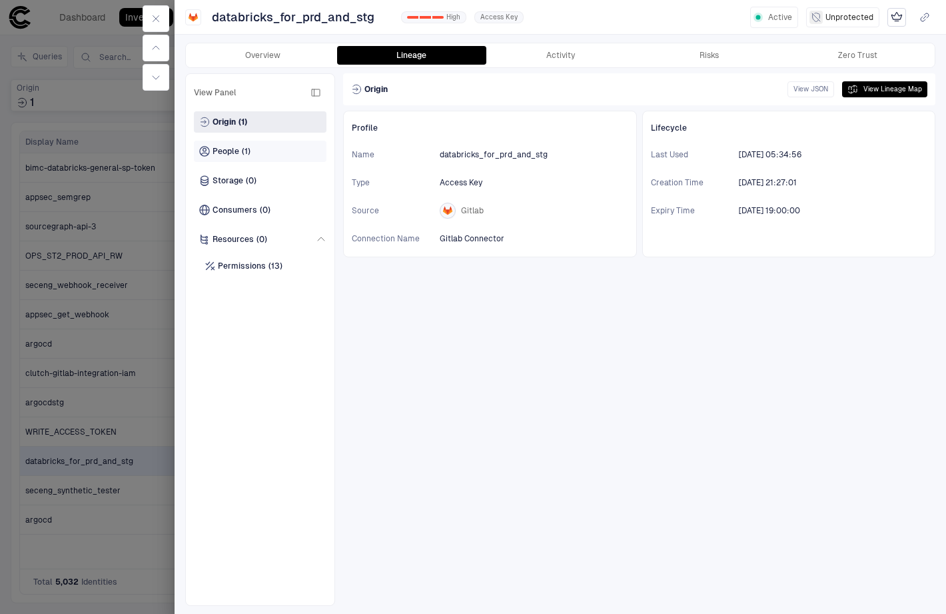
click at [256, 144] on div "People (1)" at bounding box center [260, 151] width 133 height 21
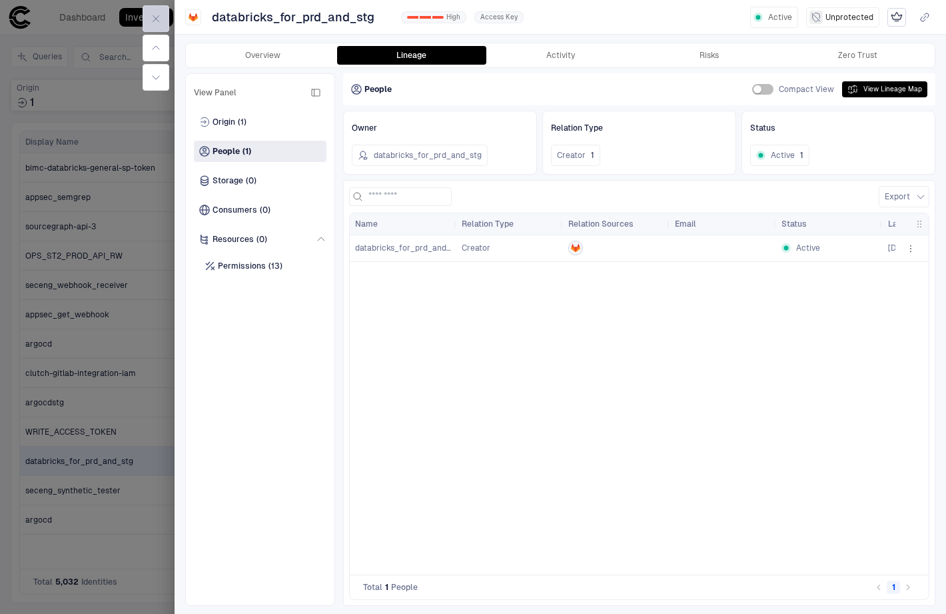
click at [161, 19] on icon "button" at bounding box center [156, 18] width 11 height 11
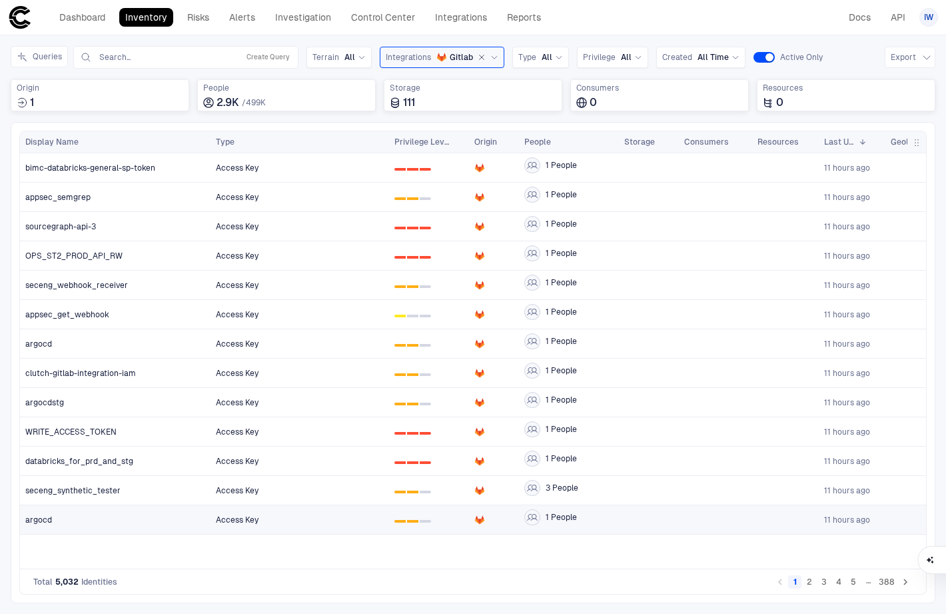
click at [159, 514] on div "argocd" at bounding box center [115, 519] width 181 height 11
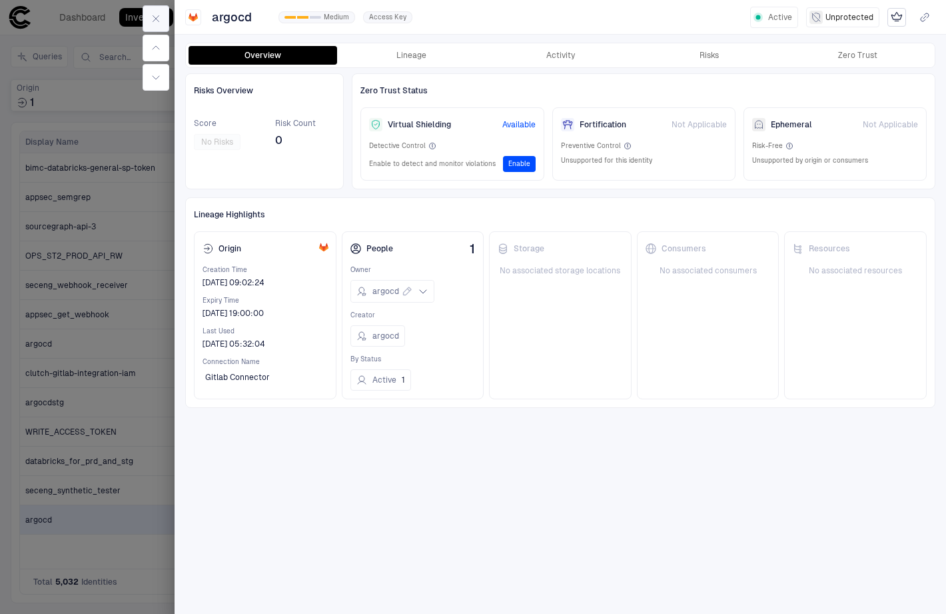
click at [165, 19] on button "button" at bounding box center [156, 18] width 27 height 27
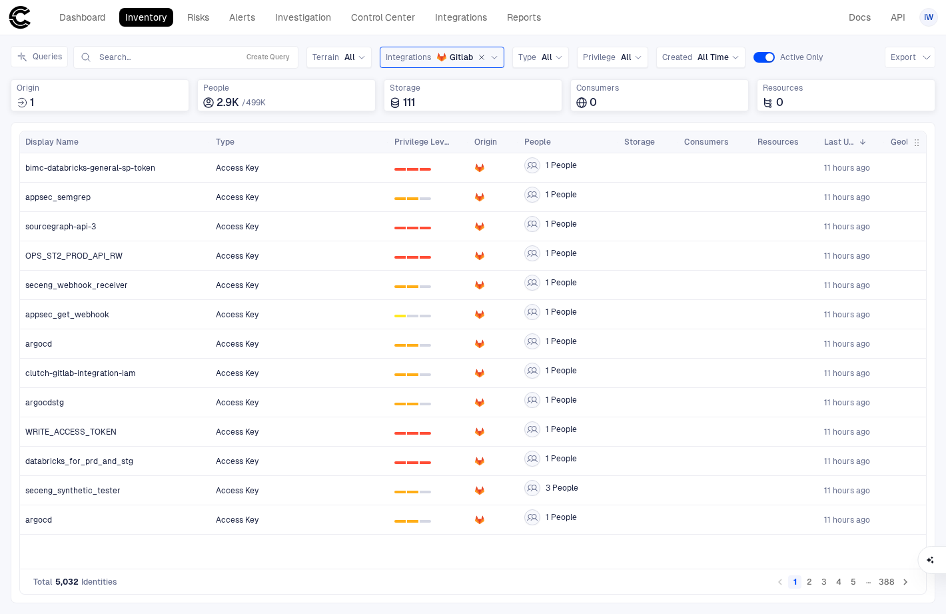
click at [808, 581] on button "2" at bounding box center [809, 581] width 13 height 13
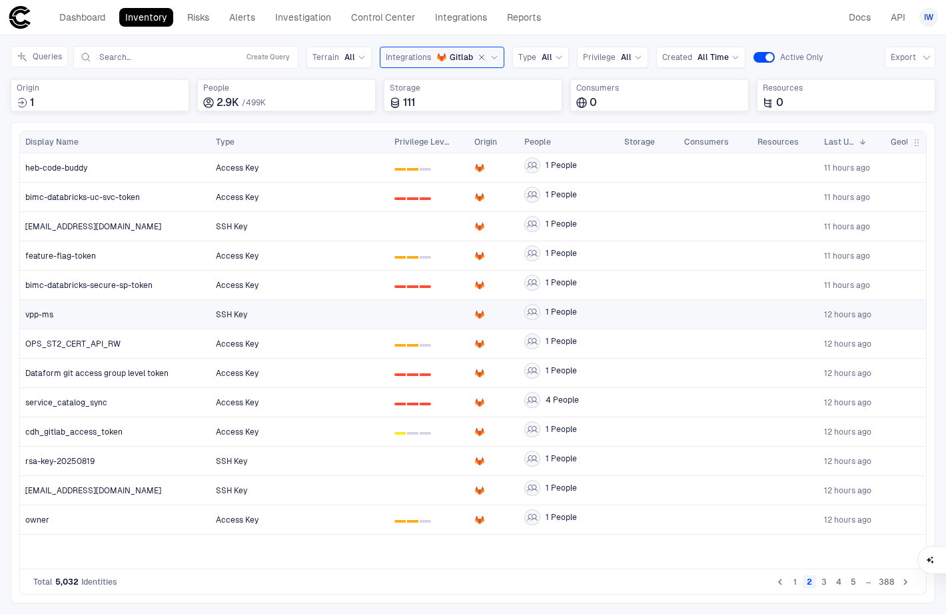
click at [130, 309] on div "vpp-ms" at bounding box center [115, 314] width 181 height 11
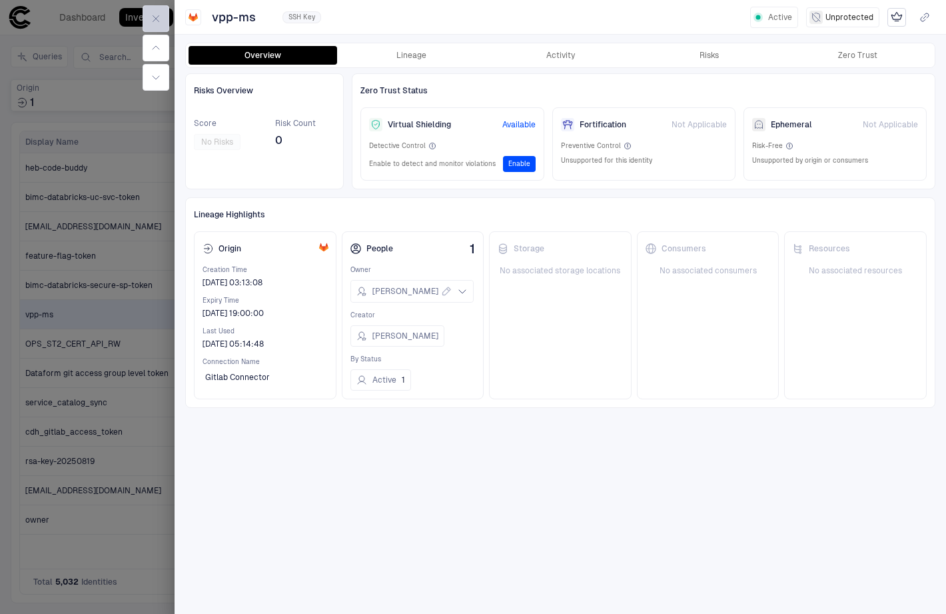
click at [158, 14] on icon "button" at bounding box center [156, 18] width 11 height 11
